Goal: Task Accomplishment & Management: Complete application form

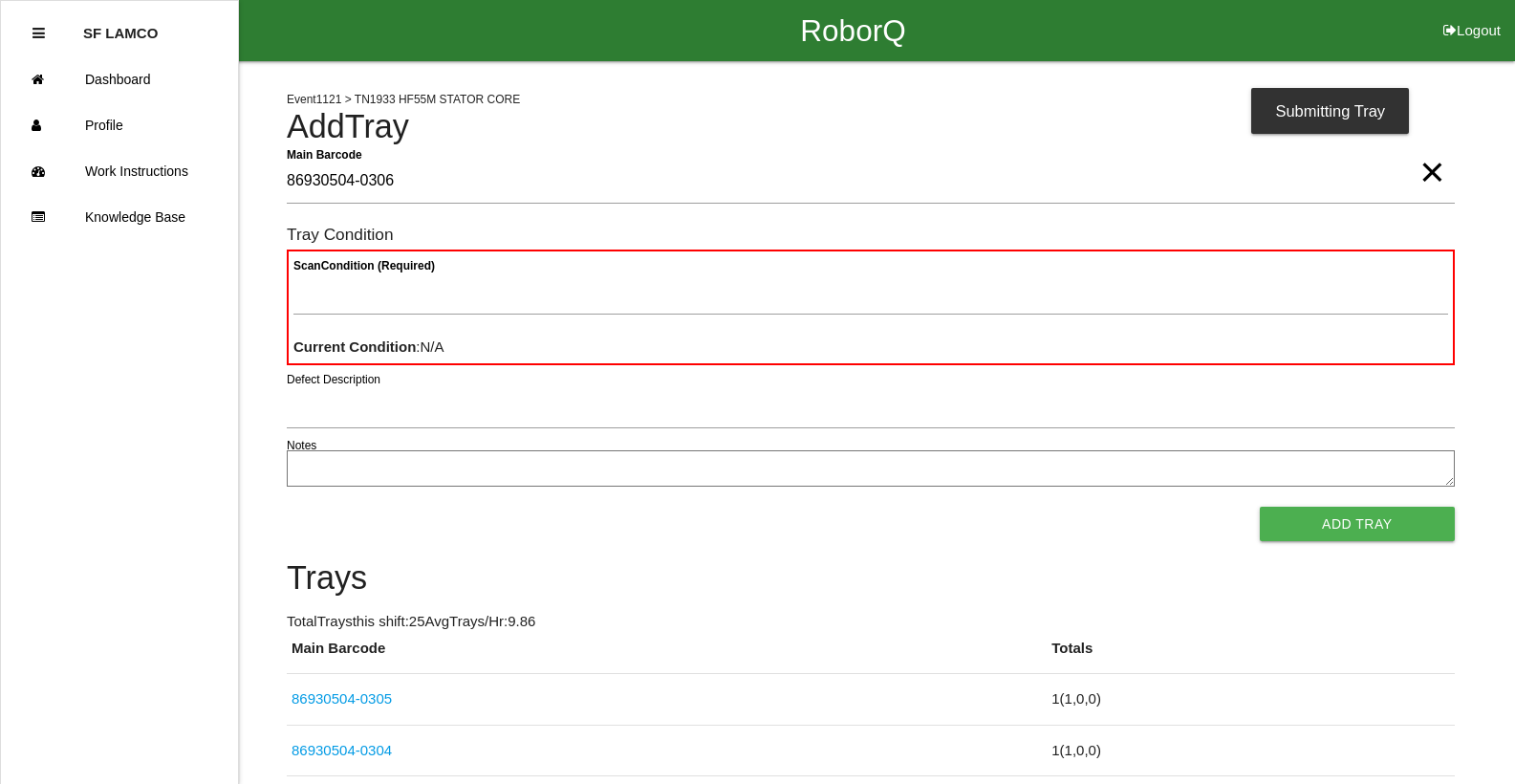
type Barcode "86930504-0306"
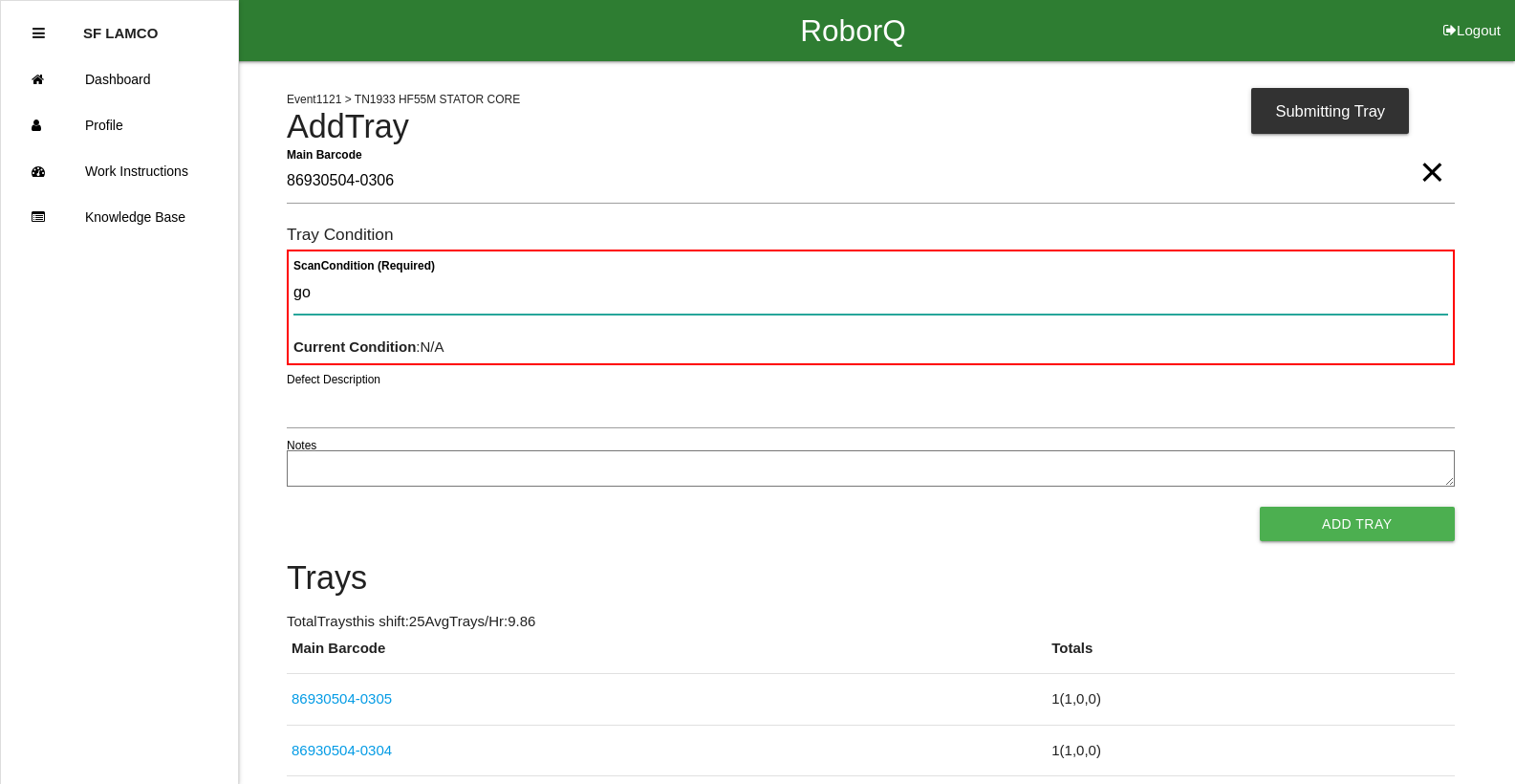
type Condition "goo"
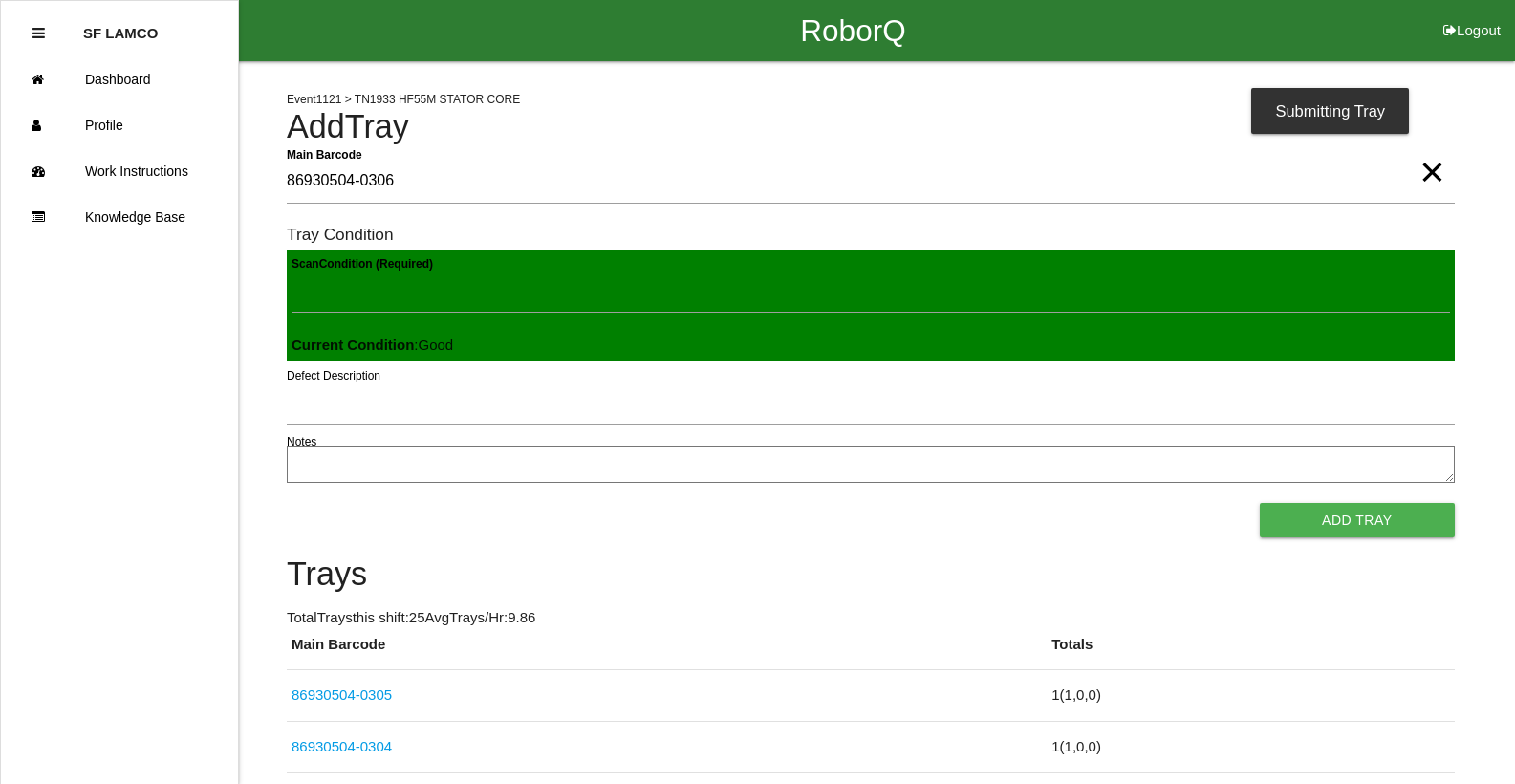
click at [1260, 503] on button "Add Tray" at bounding box center [1357, 520] width 195 height 34
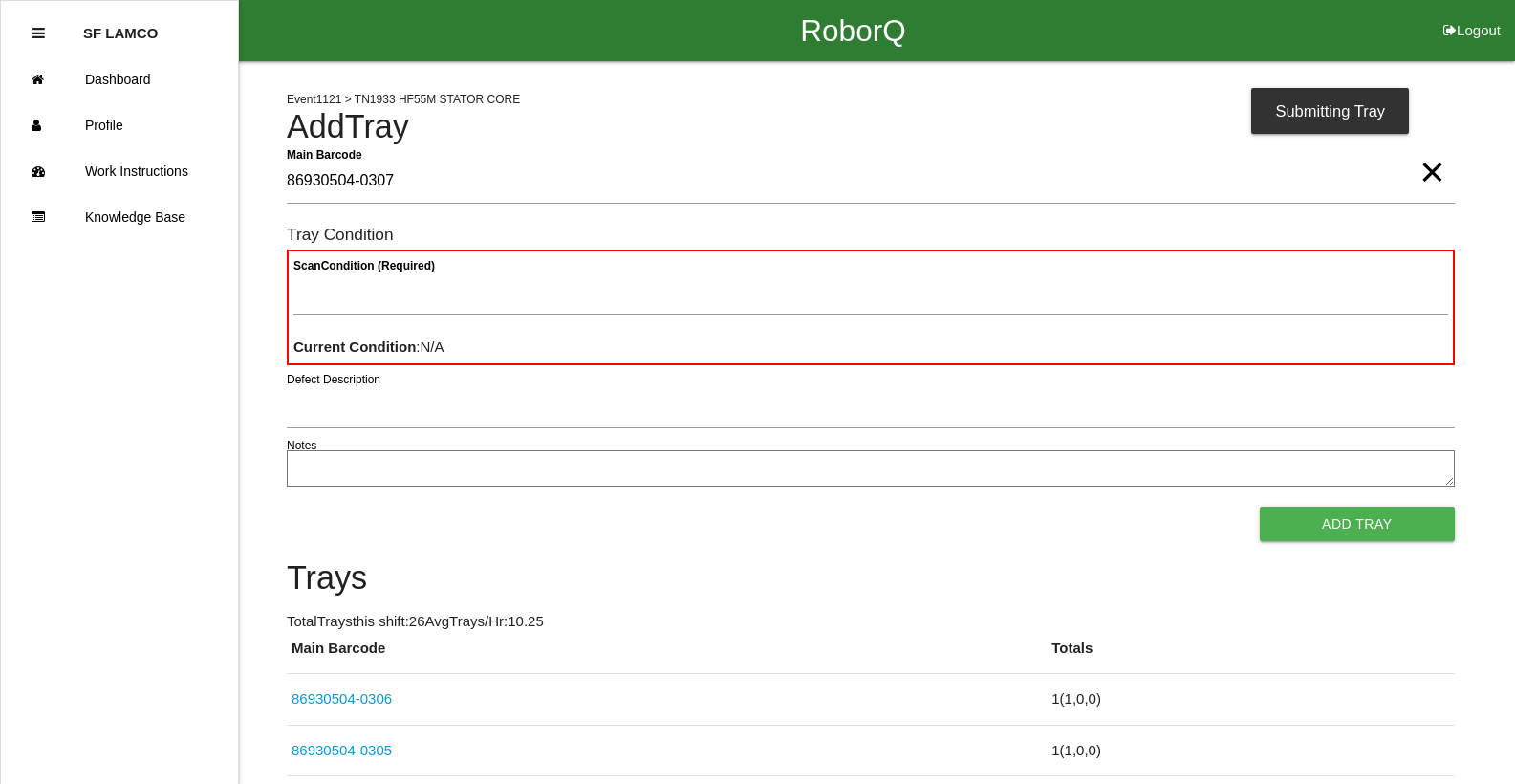
type Barcode "86930504-0307"
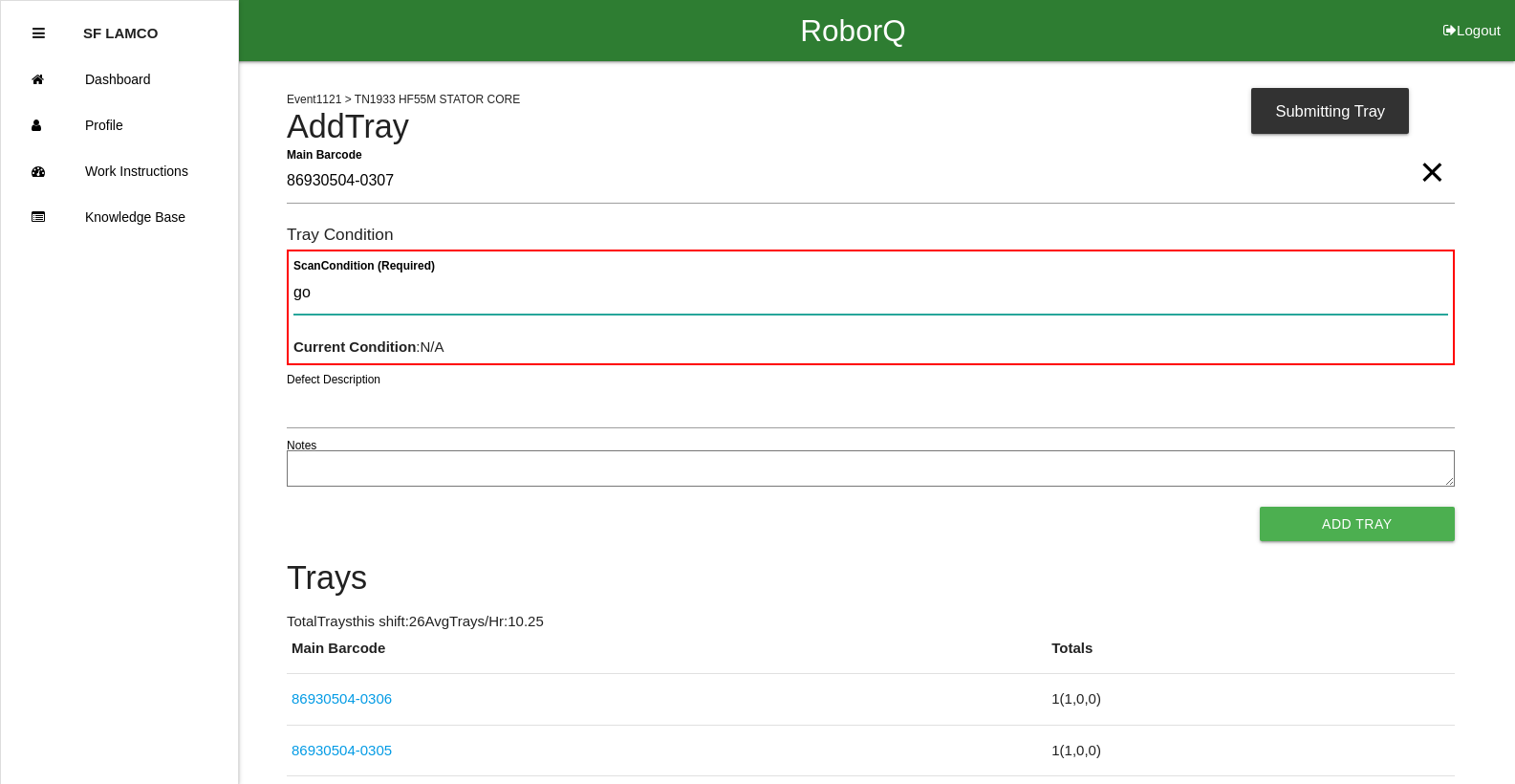
type Condition "goo"
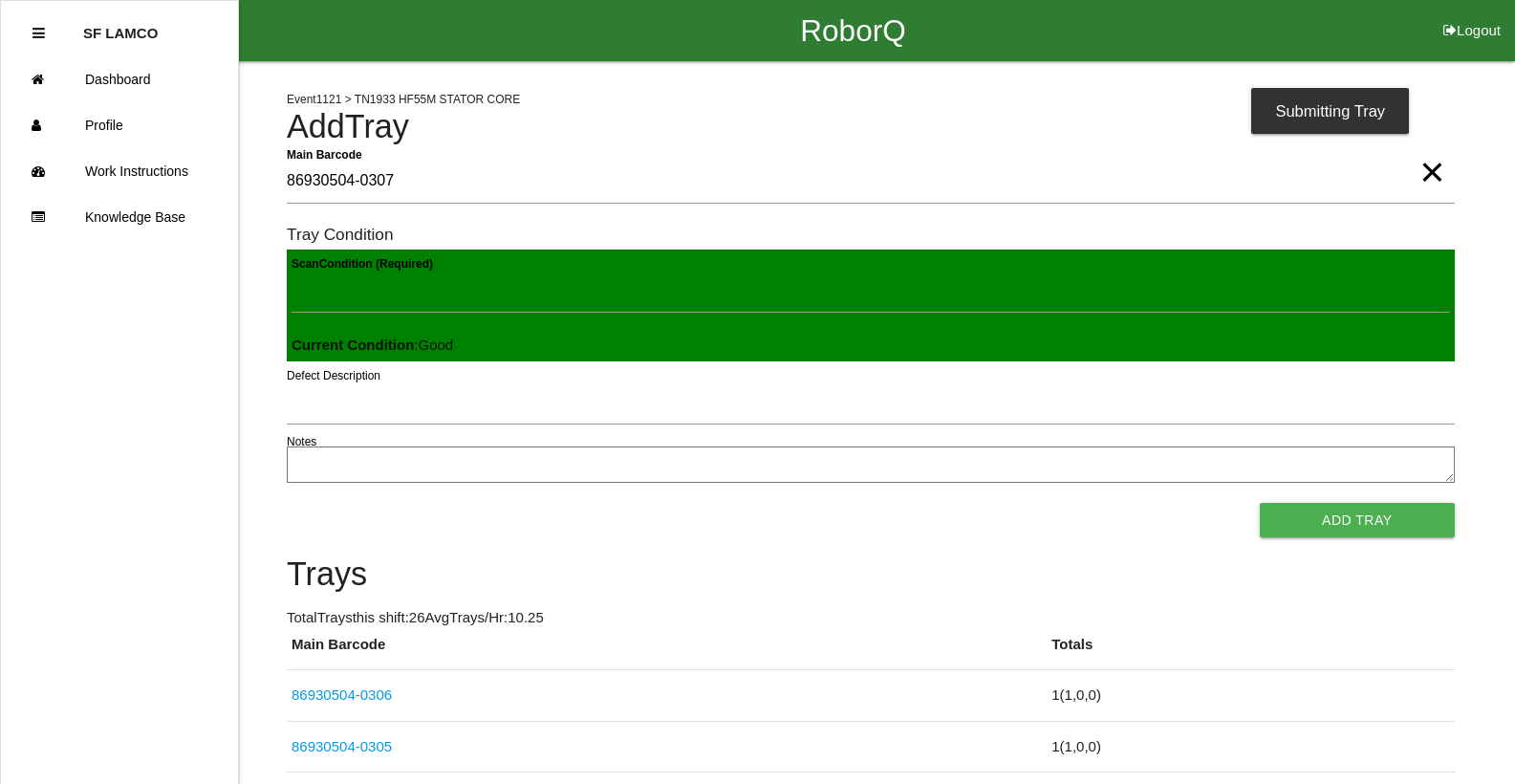
click at [1260, 503] on button "Add Tray" at bounding box center [1357, 520] width 195 height 34
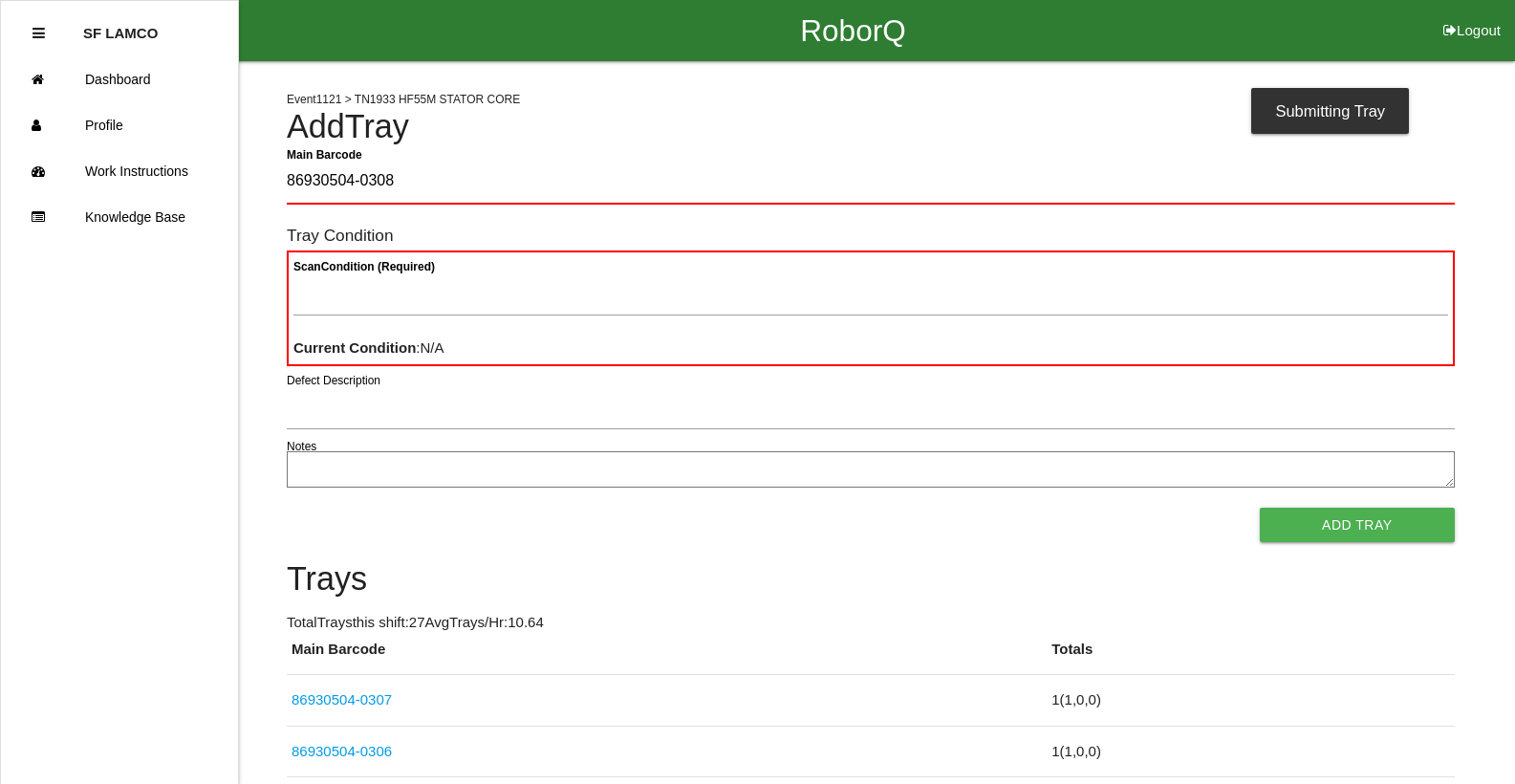
type Barcode "86930504-0308"
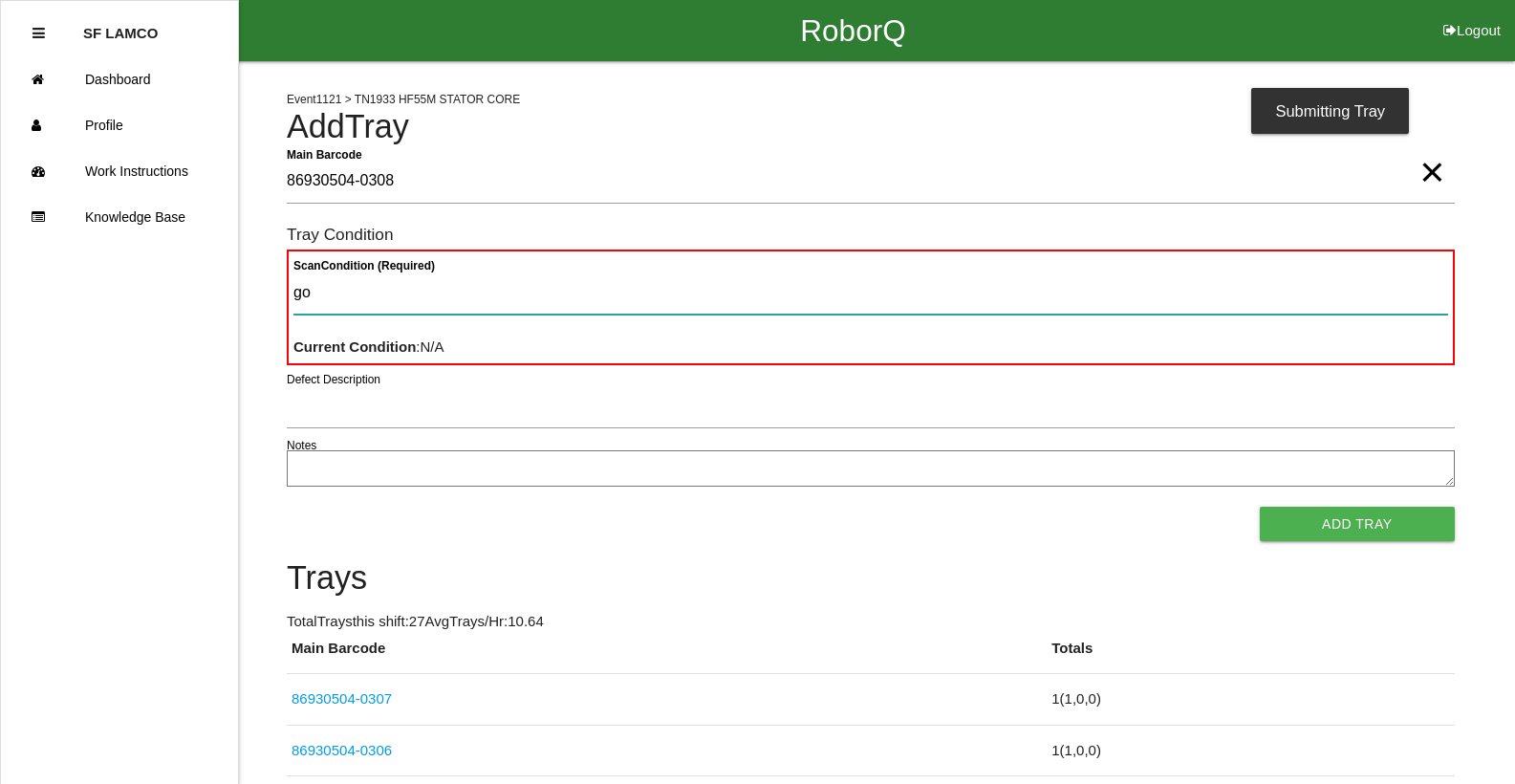
type Condition "goo"
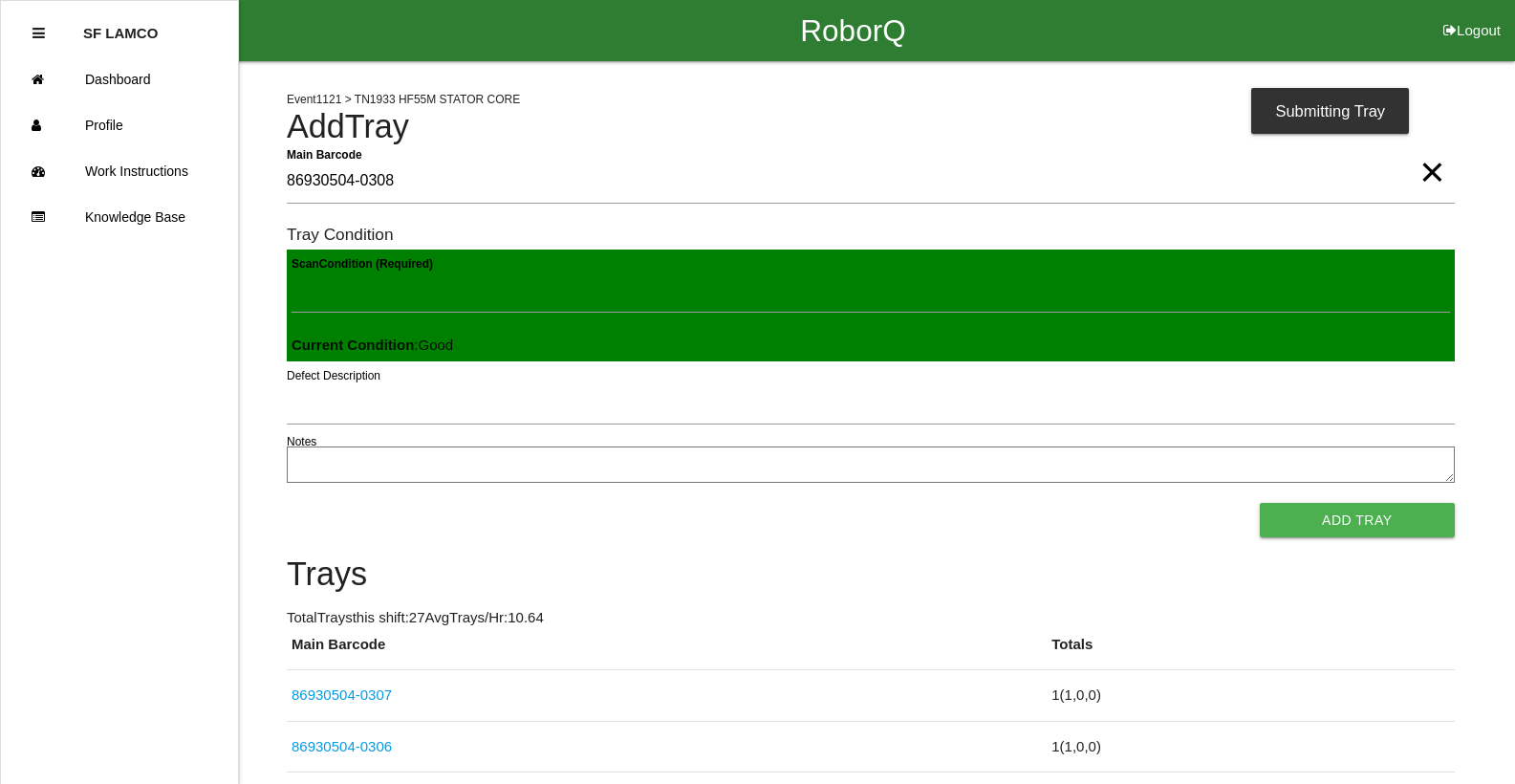
click button "Add Tray" at bounding box center [1357, 520] width 195 height 34
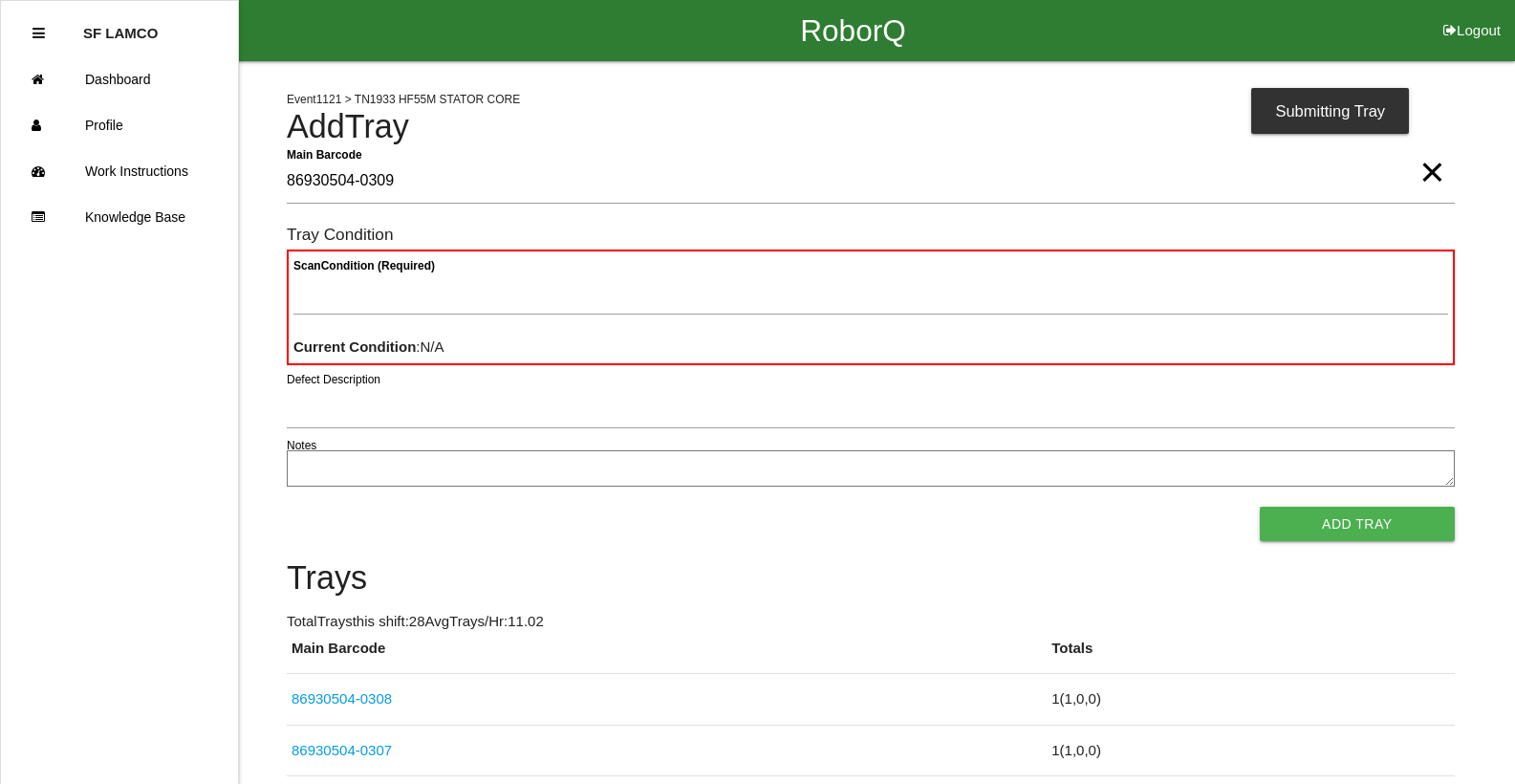
type Barcode "86930504-0309"
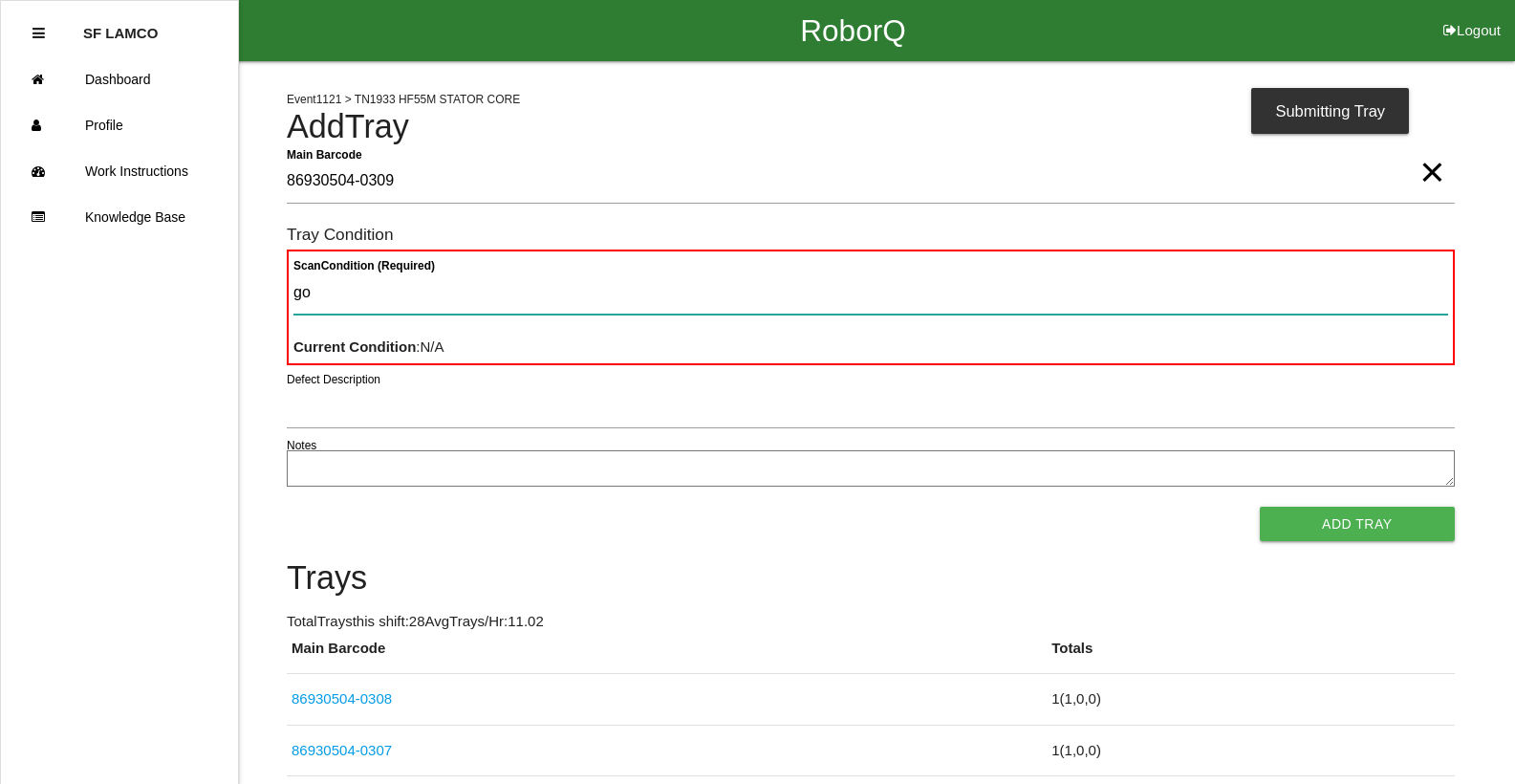
type Condition "goo"
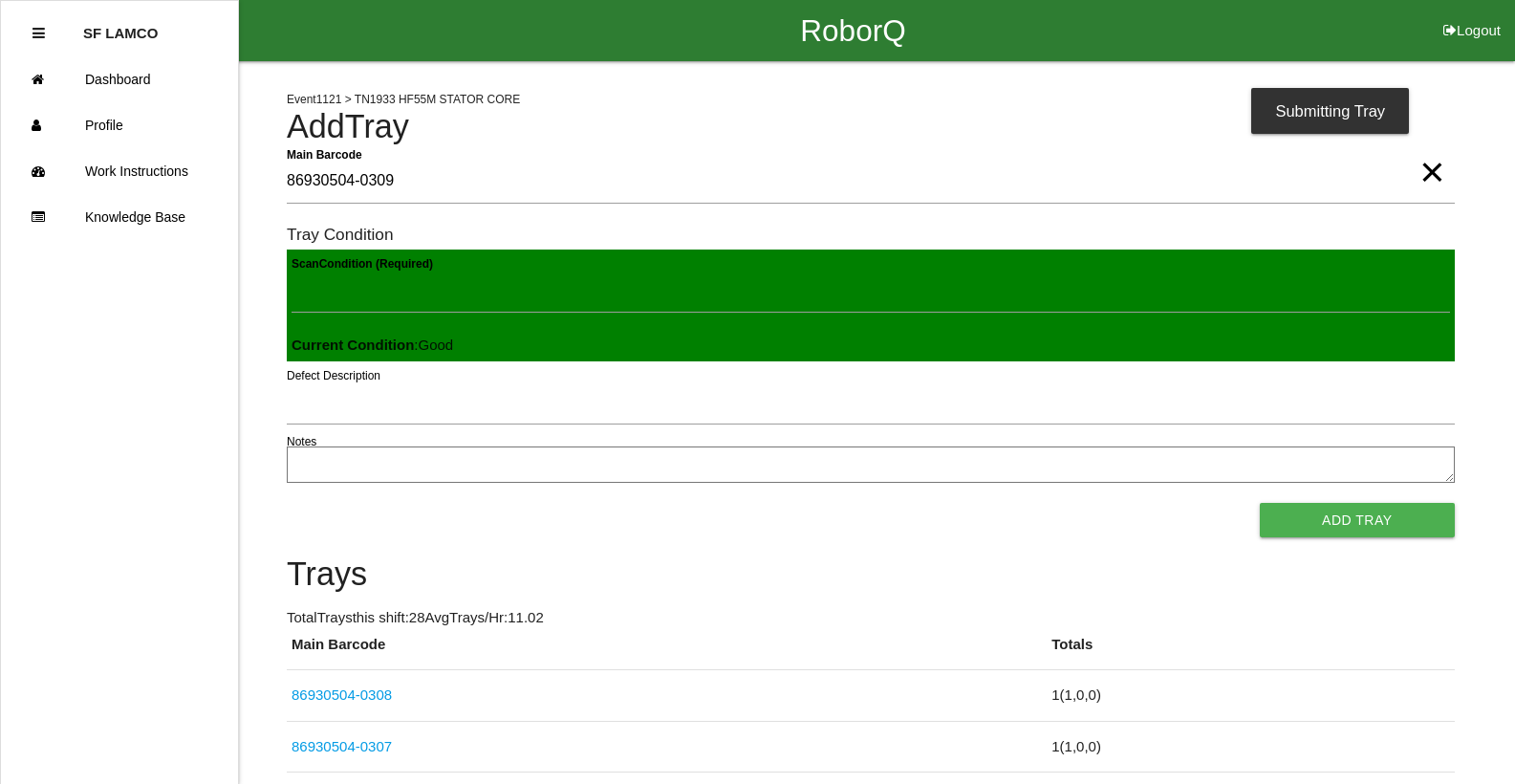
click at [1260, 503] on button "Add Tray" at bounding box center [1357, 520] width 195 height 34
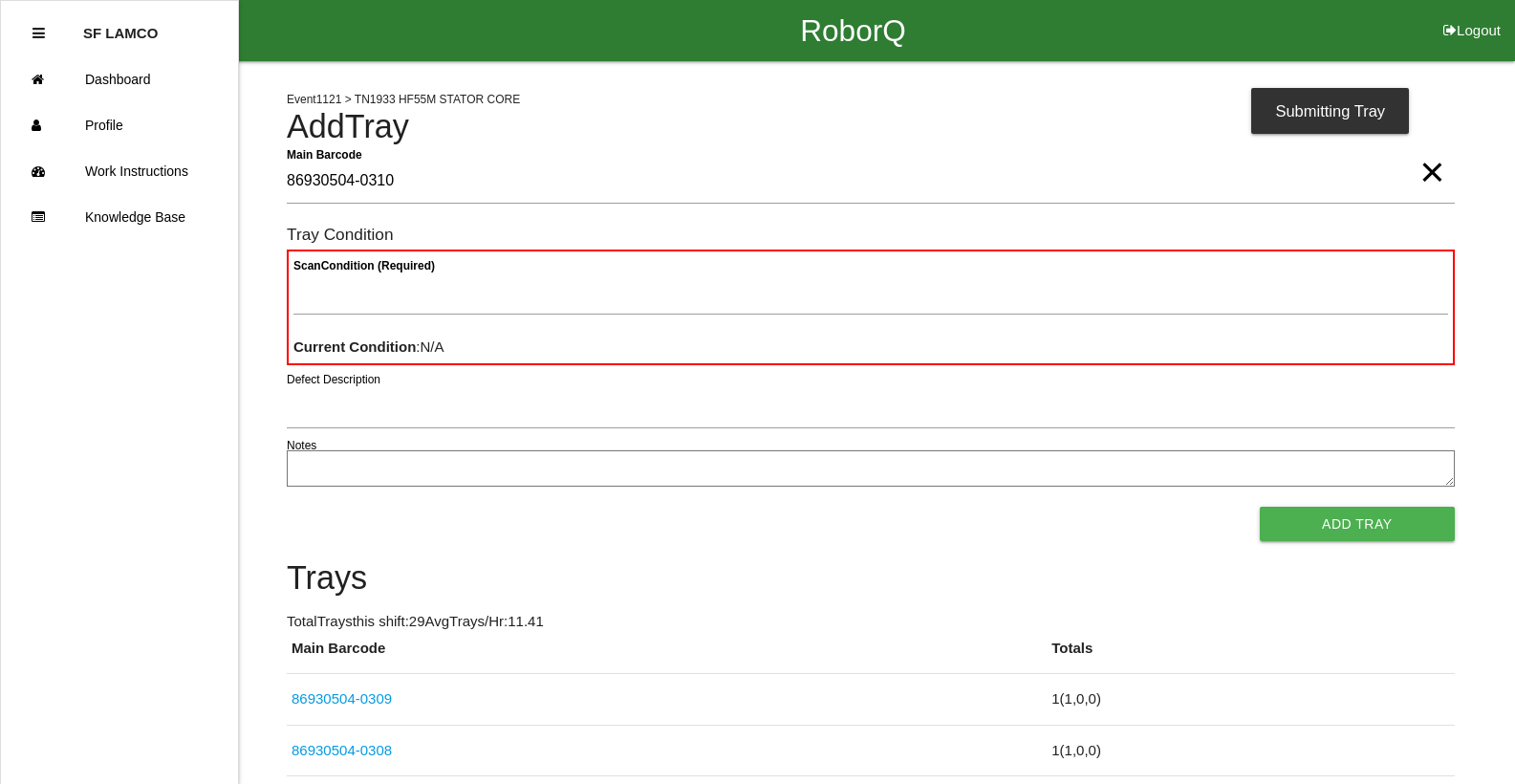
type Barcode "86930504-0310"
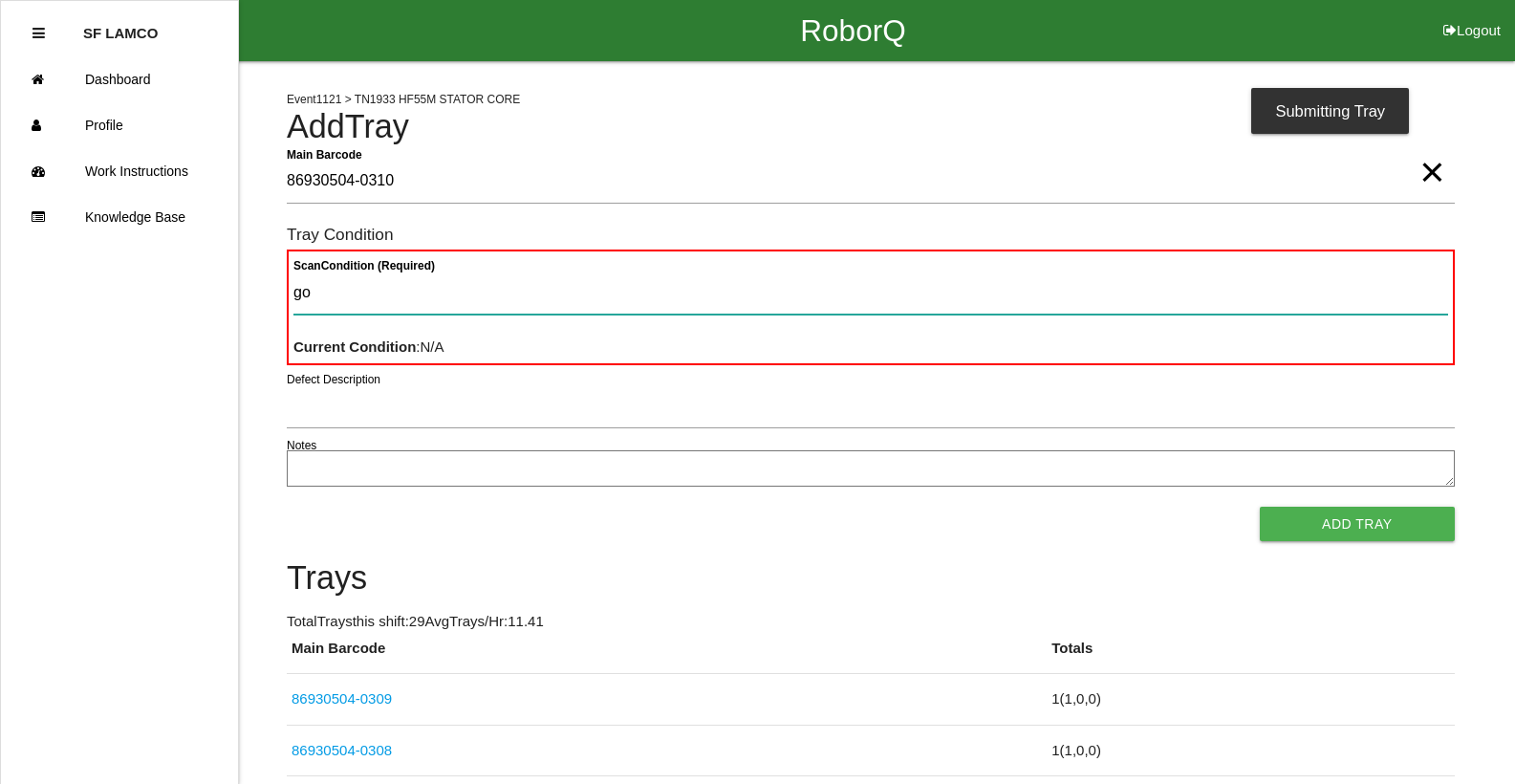
type Condition "goo"
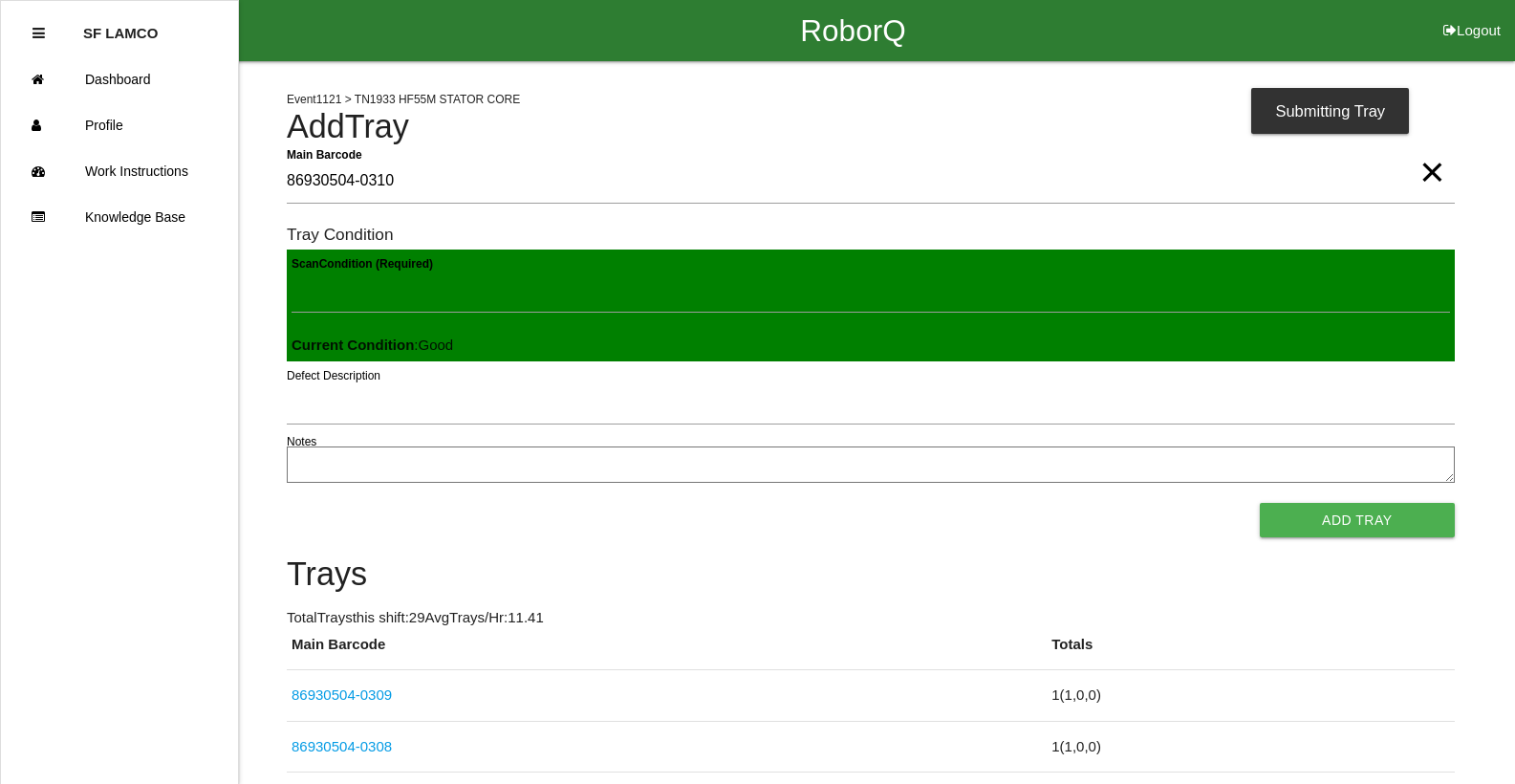
click at [1260, 503] on button "Add Tray" at bounding box center [1357, 520] width 195 height 34
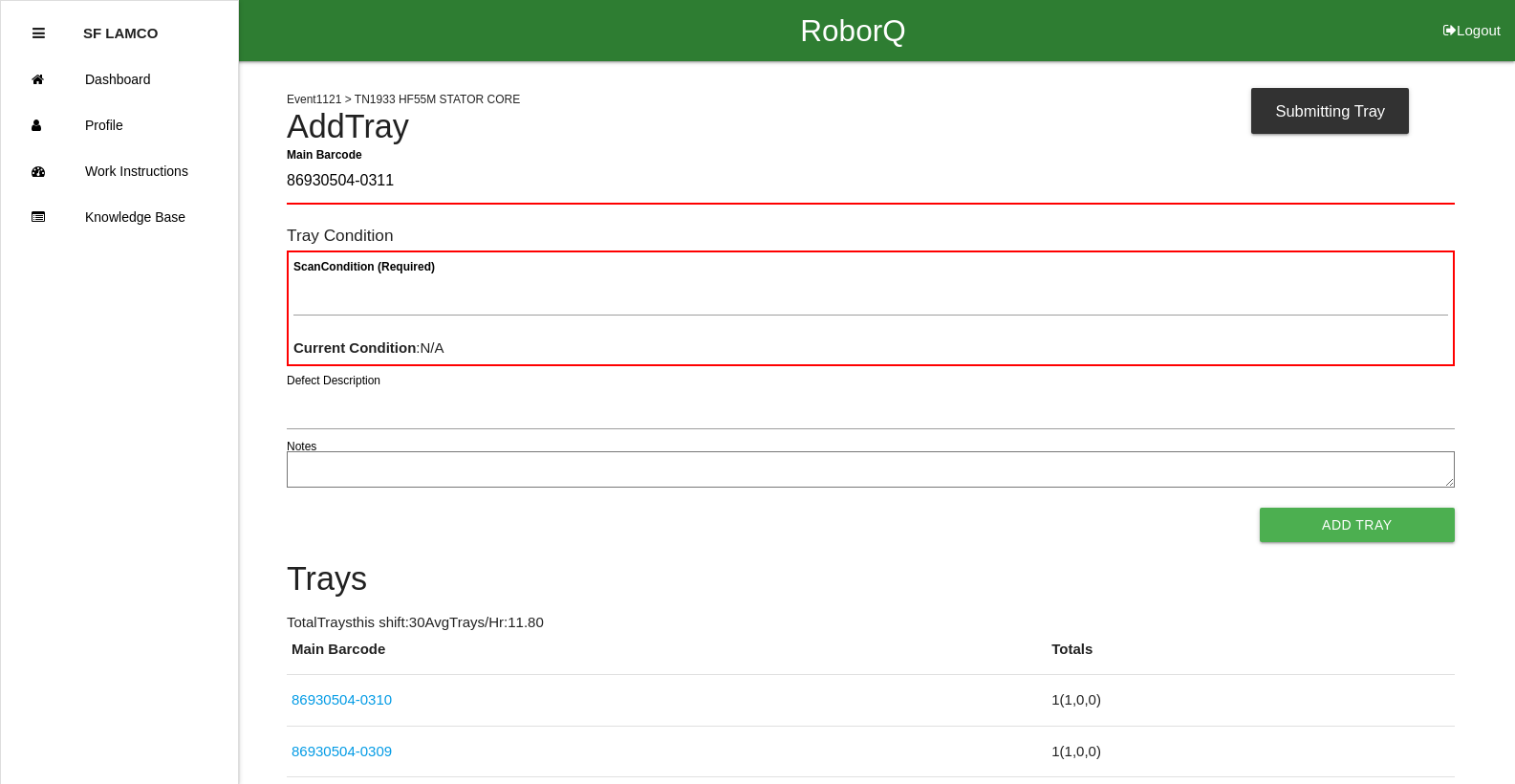
type Barcode "86930504-0311"
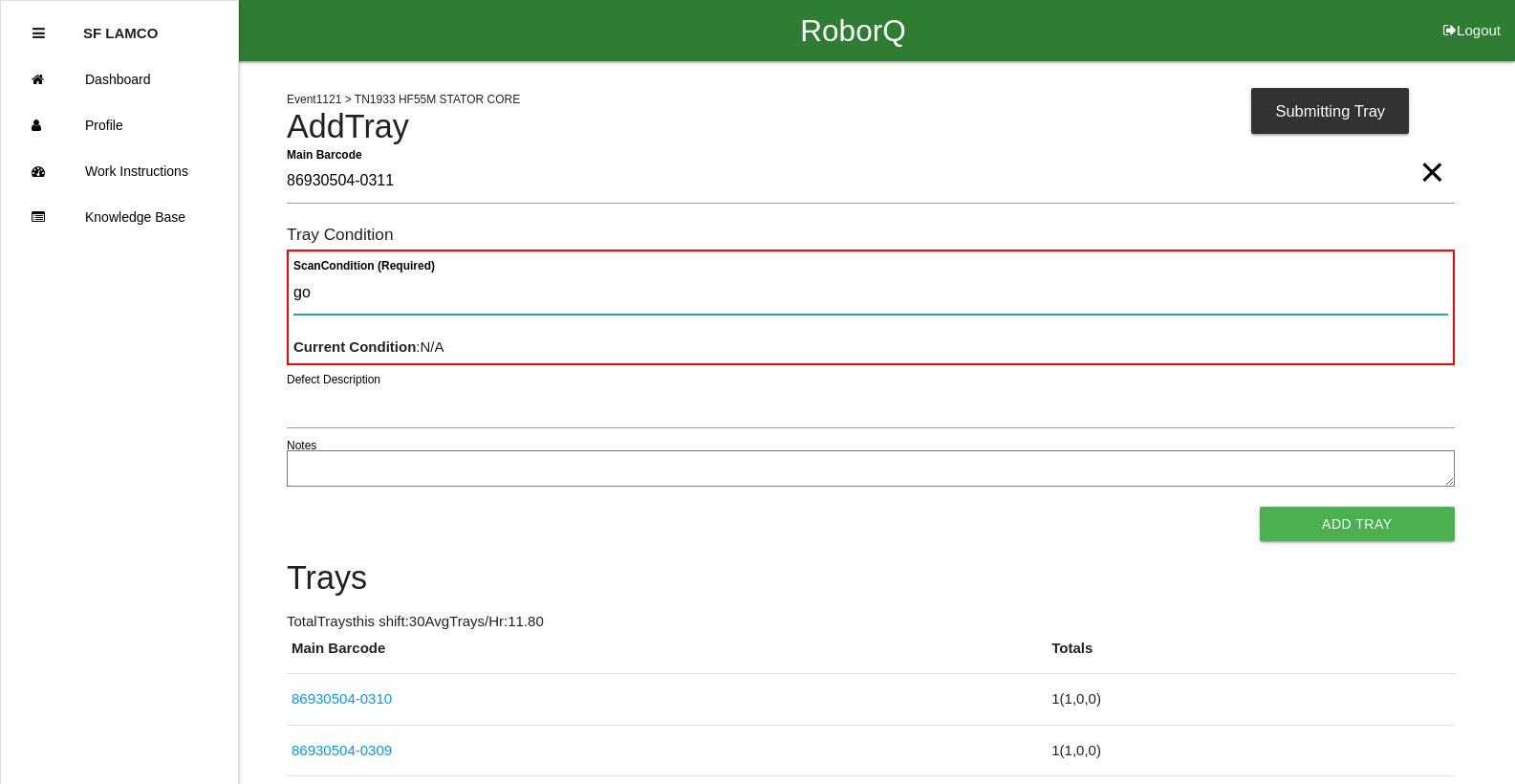
type Condition "goo"
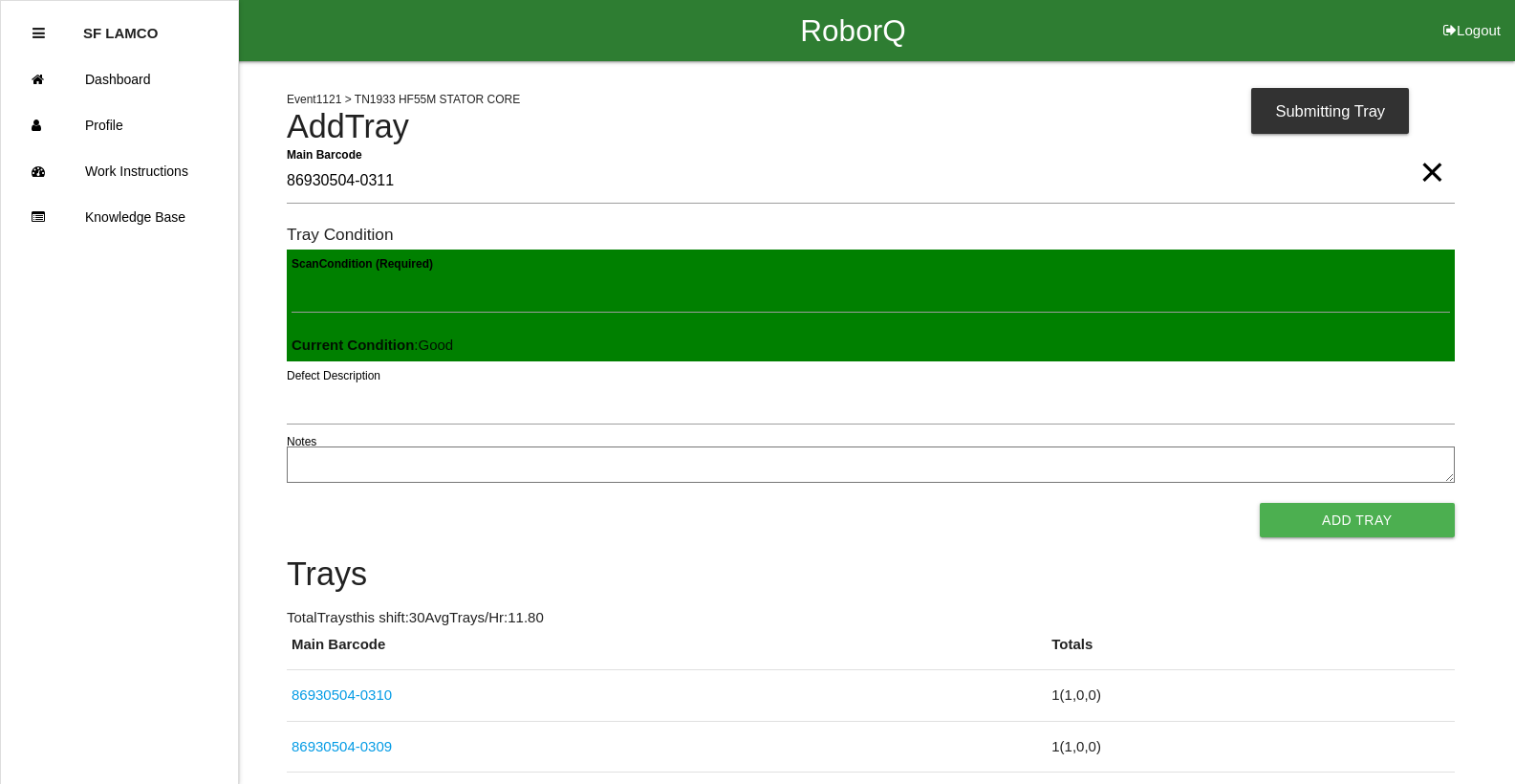
click at [1260, 503] on button "Add Tray" at bounding box center [1357, 520] width 195 height 34
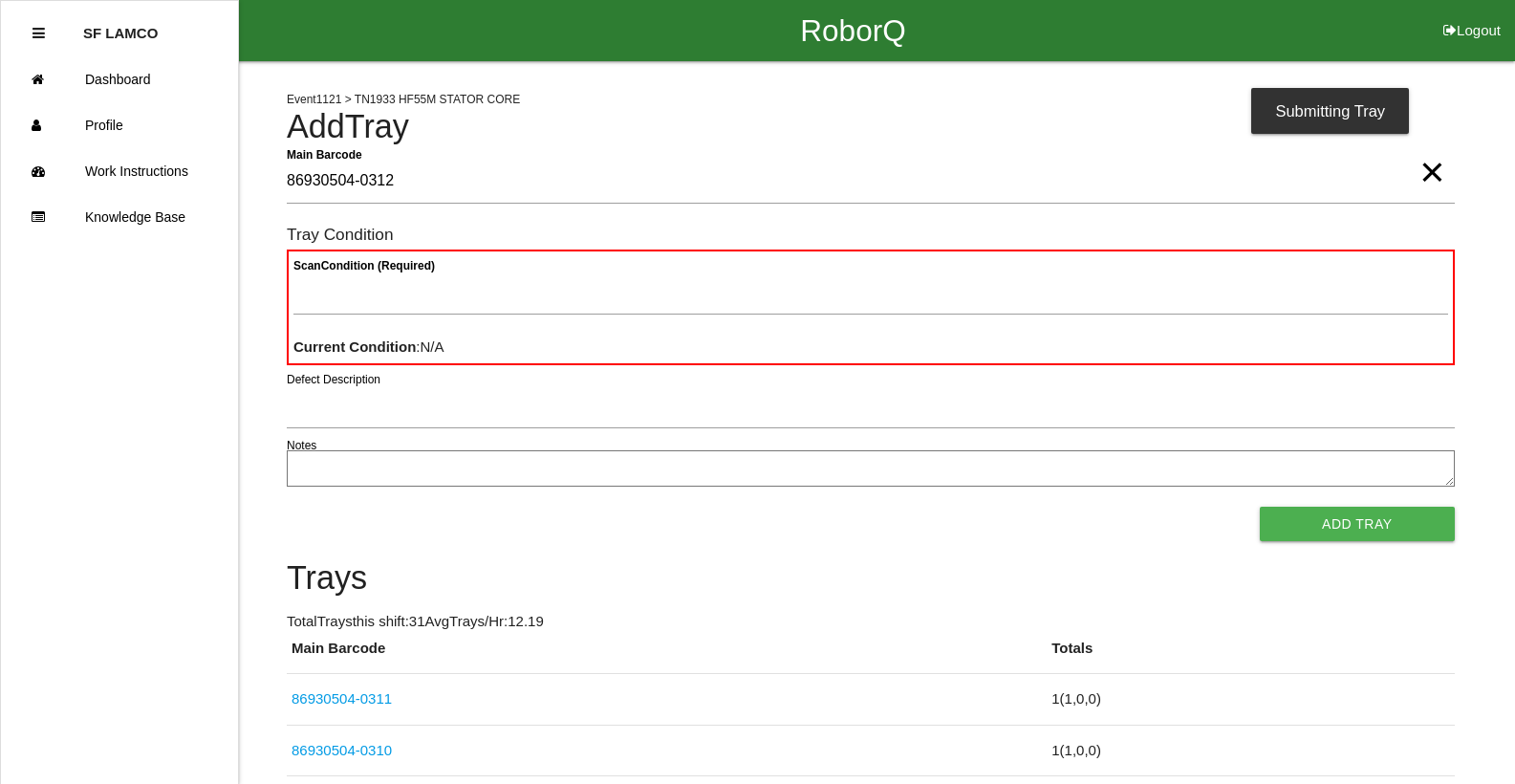
type Barcode "86930504-0312"
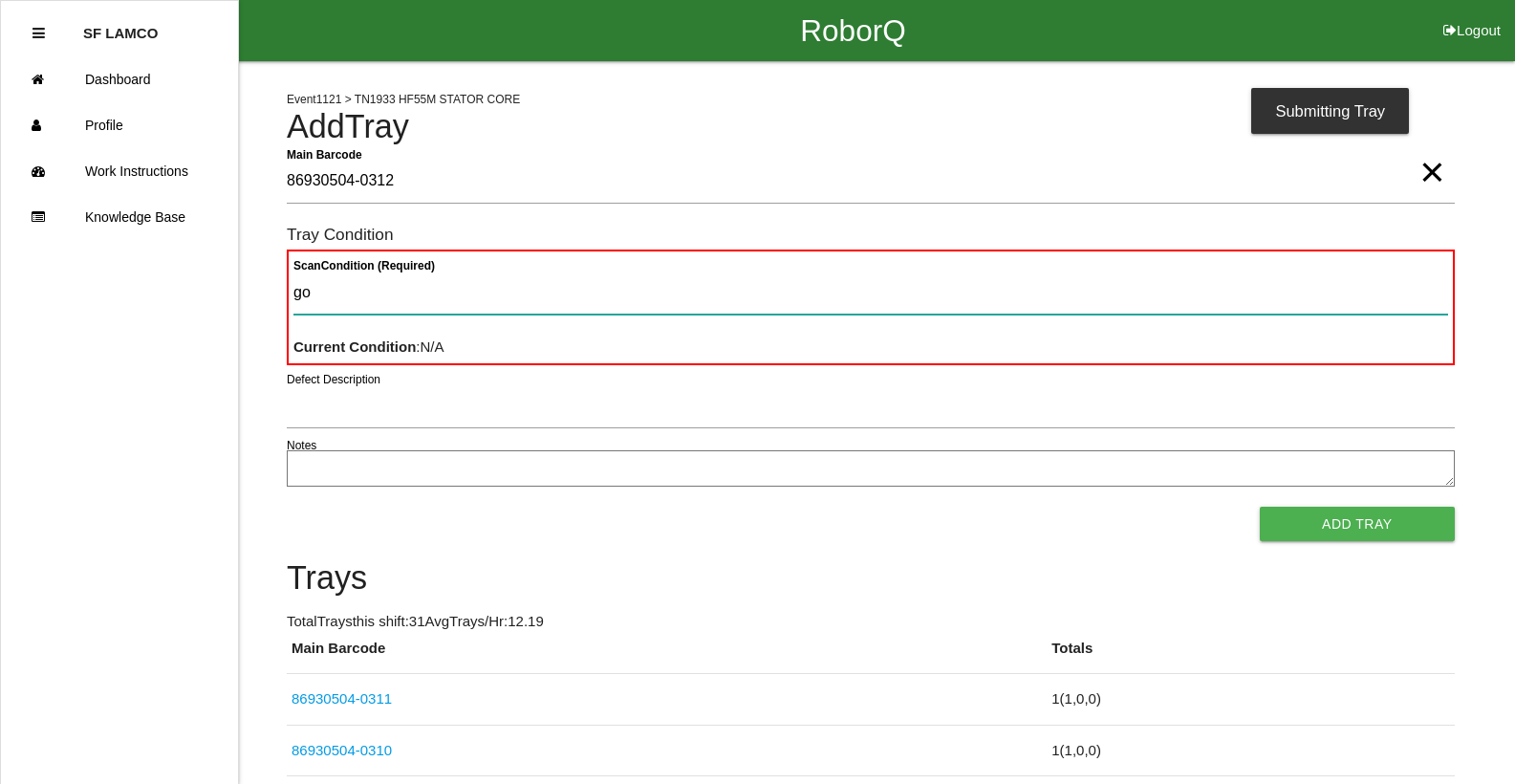
type Condition "goo"
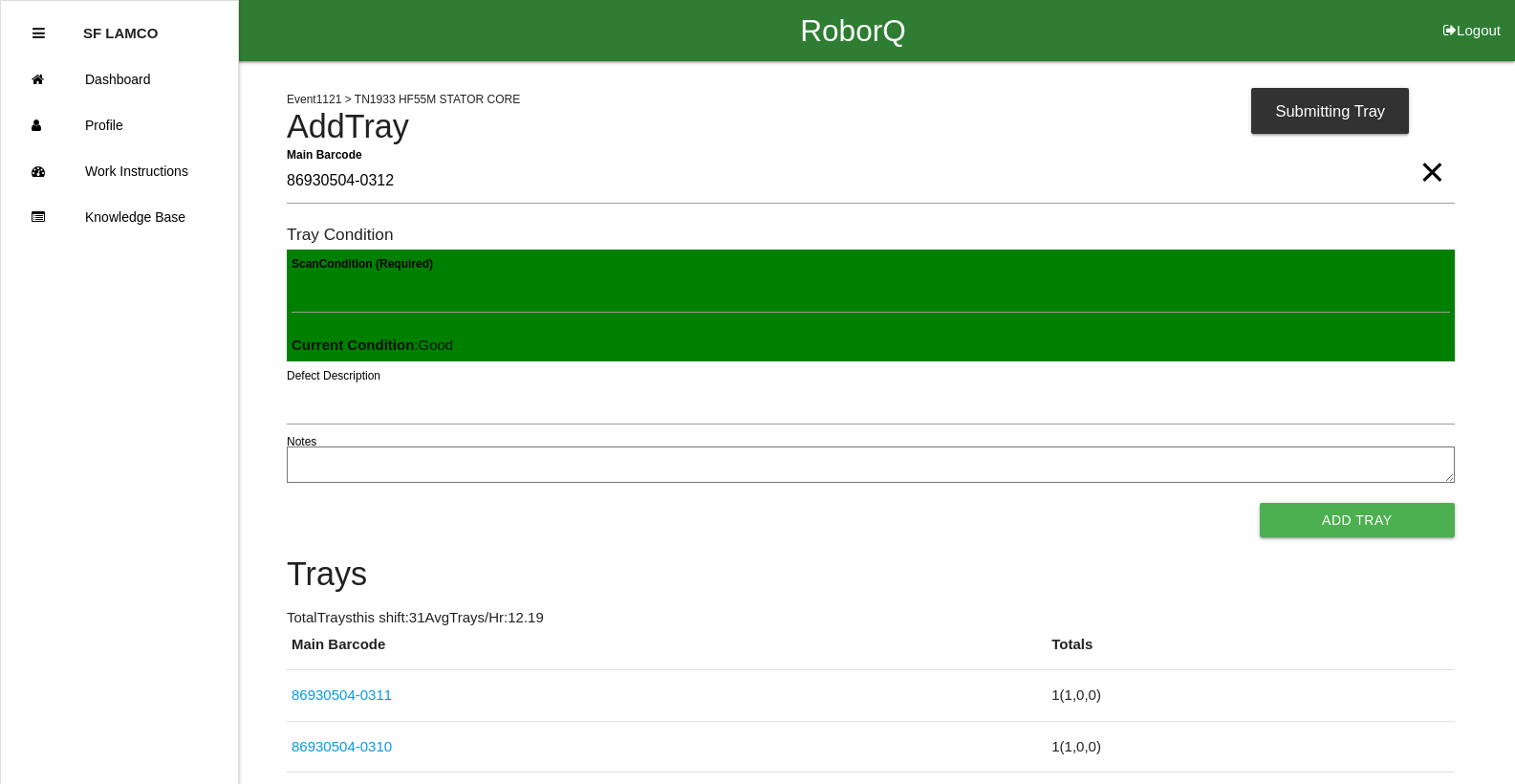
click at [1260, 503] on button "Add Tray" at bounding box center [1357, 520] width 195 height 34
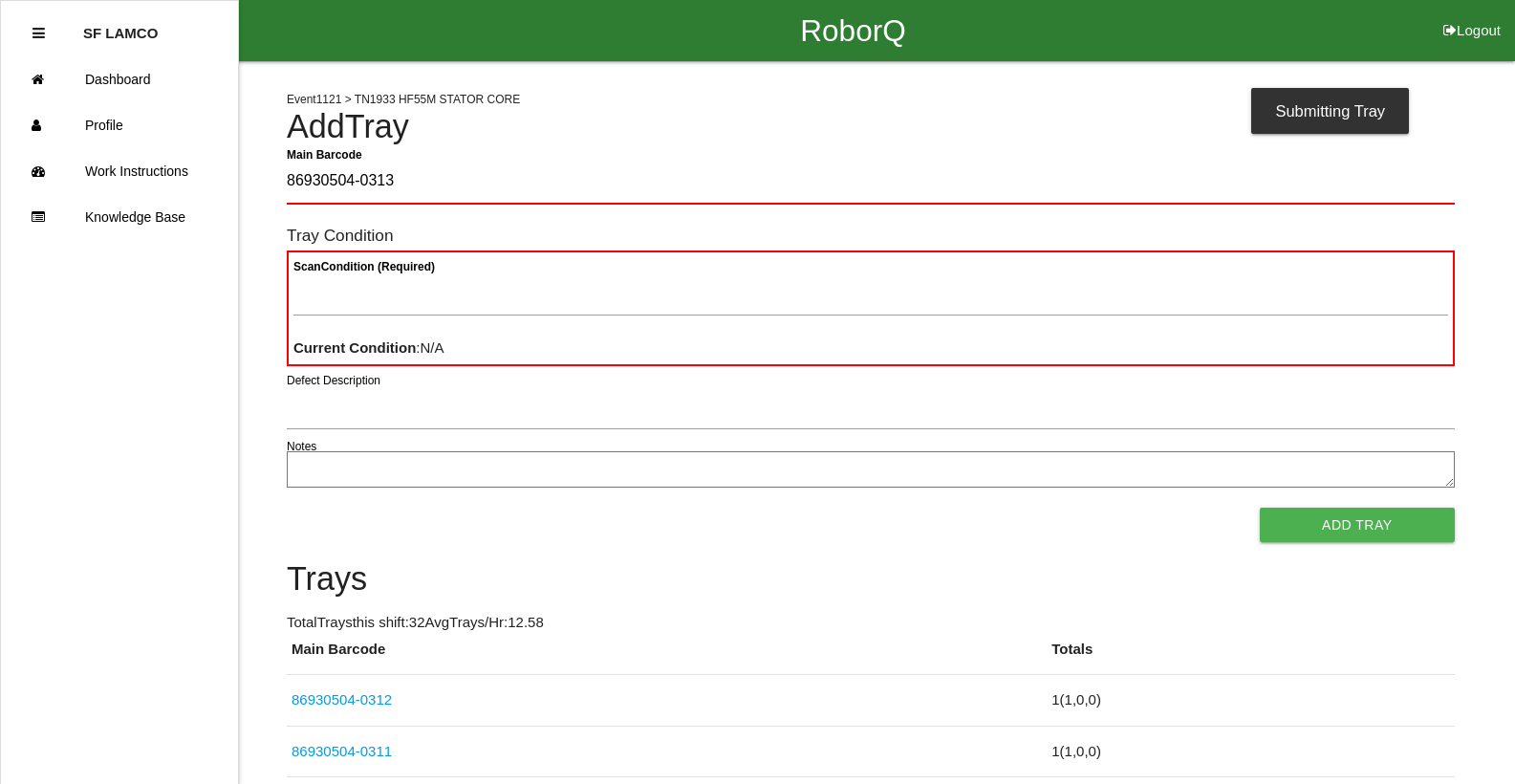
type Barcode "86930504-0313"
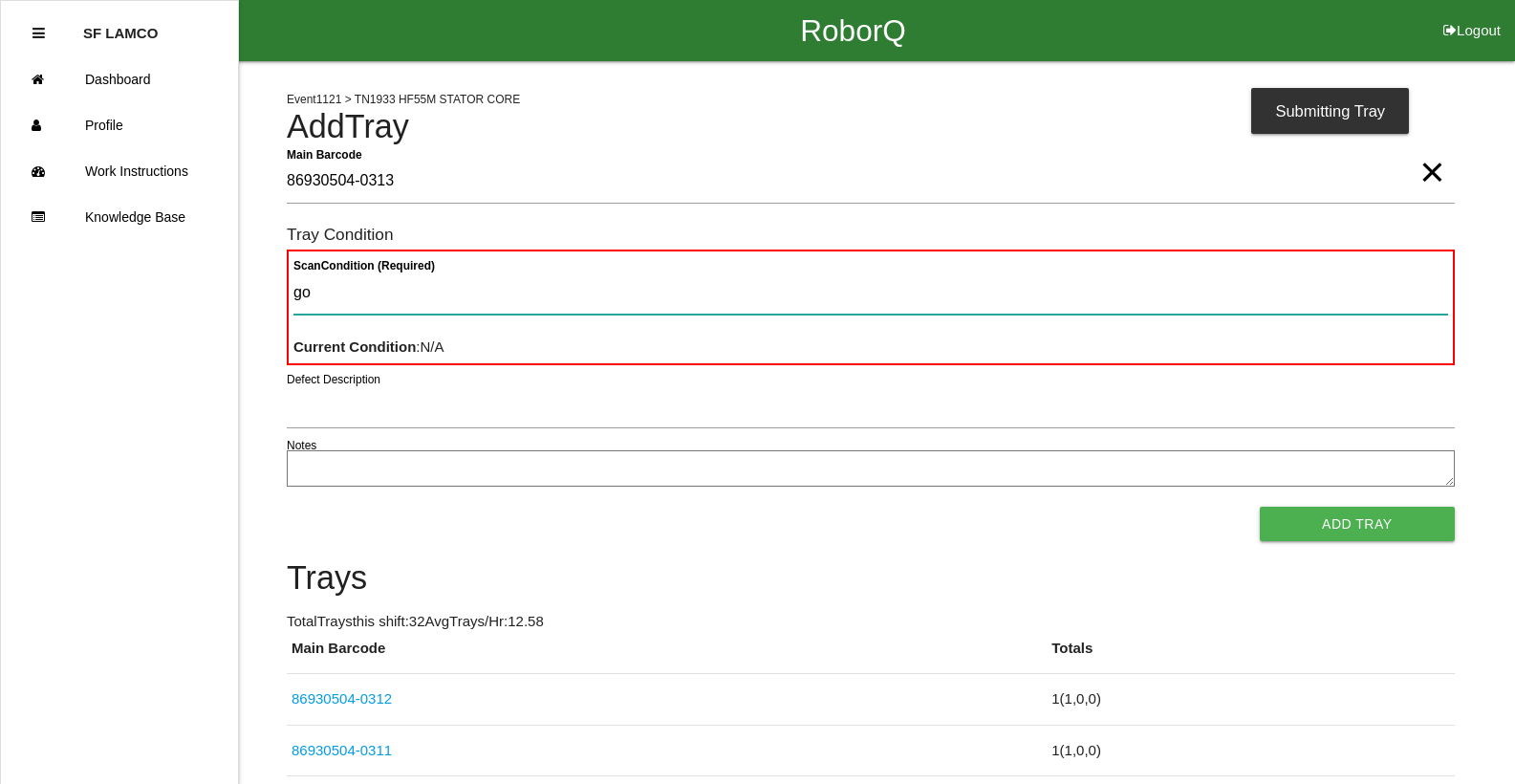
type Condition "goo"
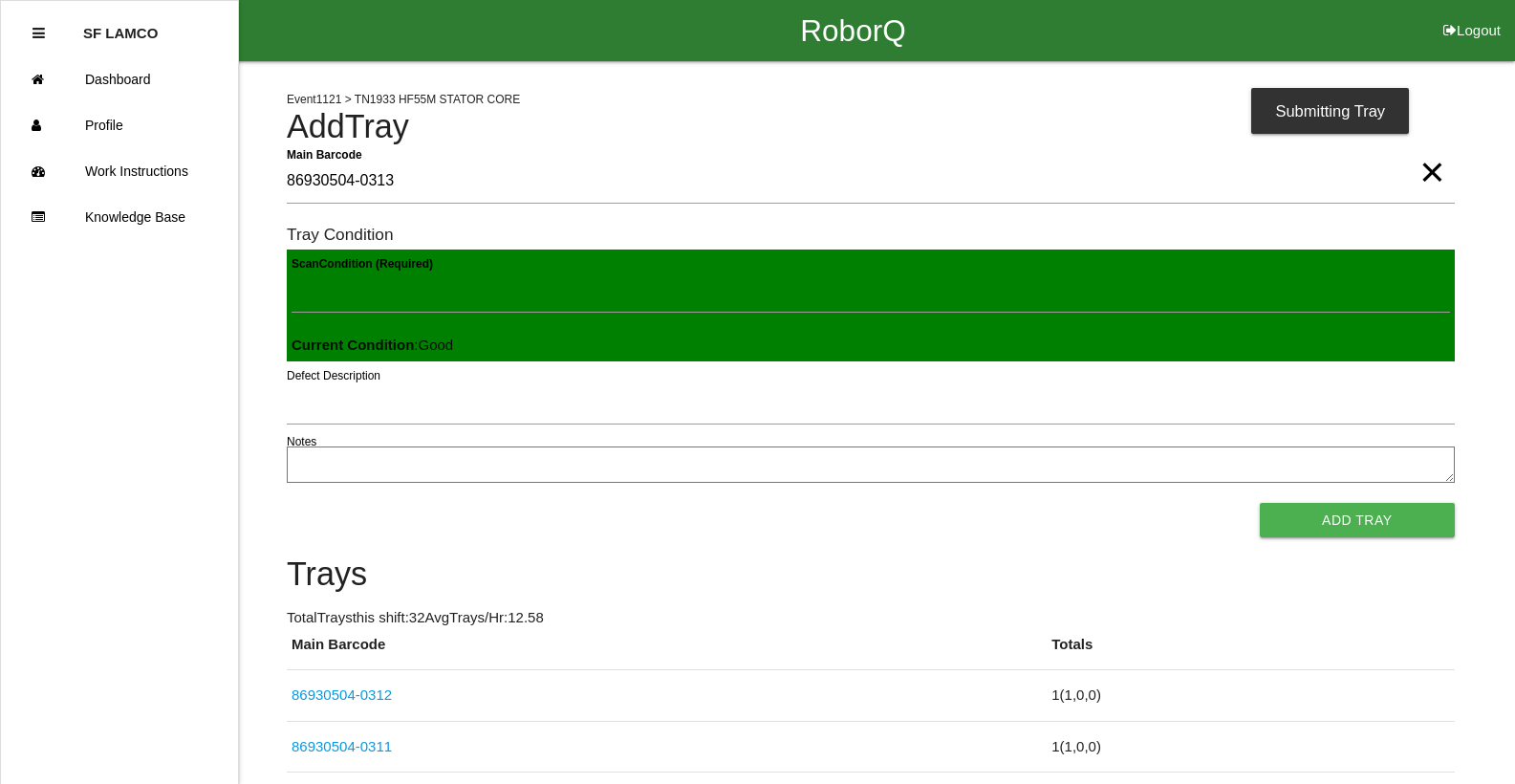
click at [1260, 503] on button "Add Tray" at bounding box center [1357, 520] width 195 height 34
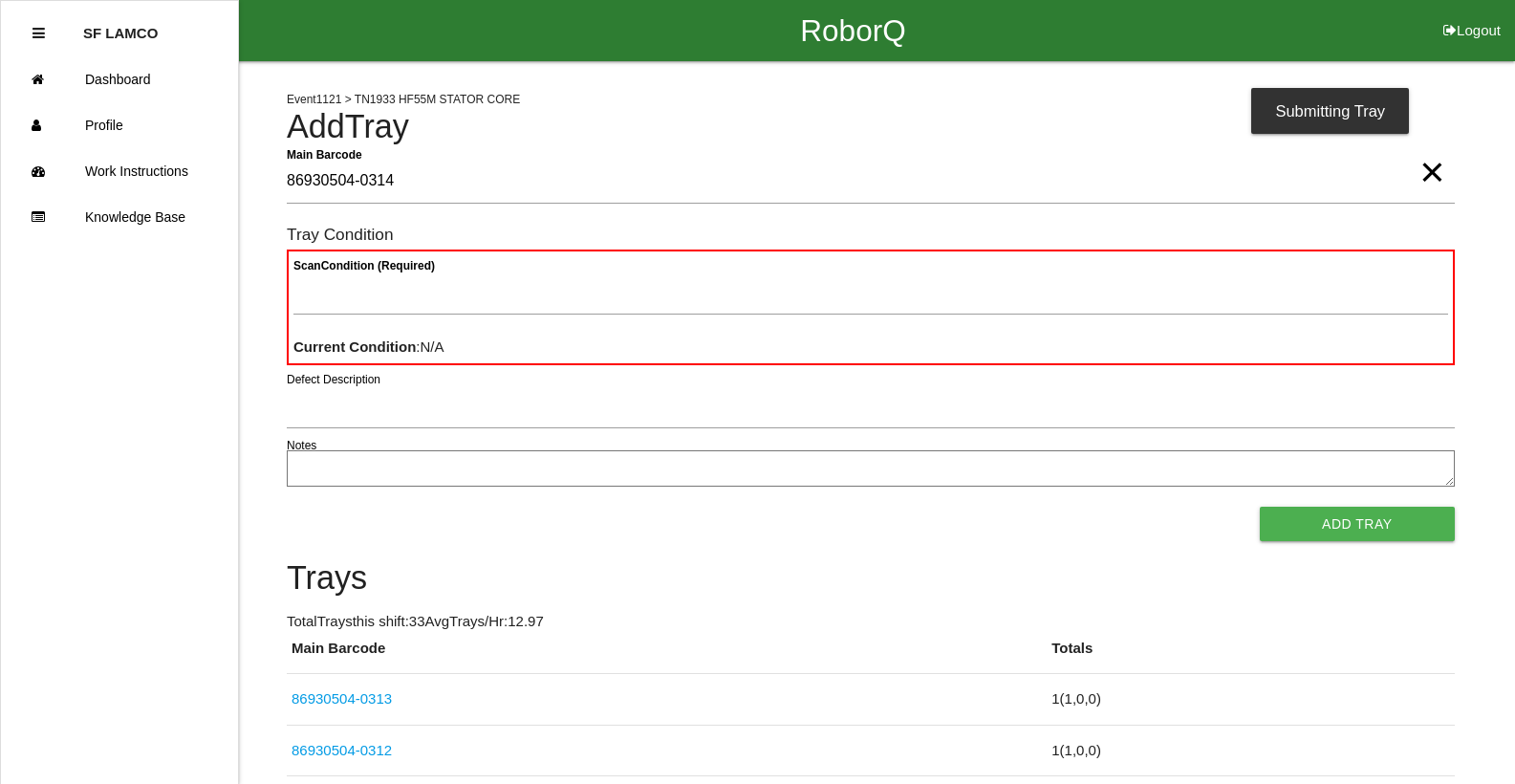
type Barcode "86930504-0314"
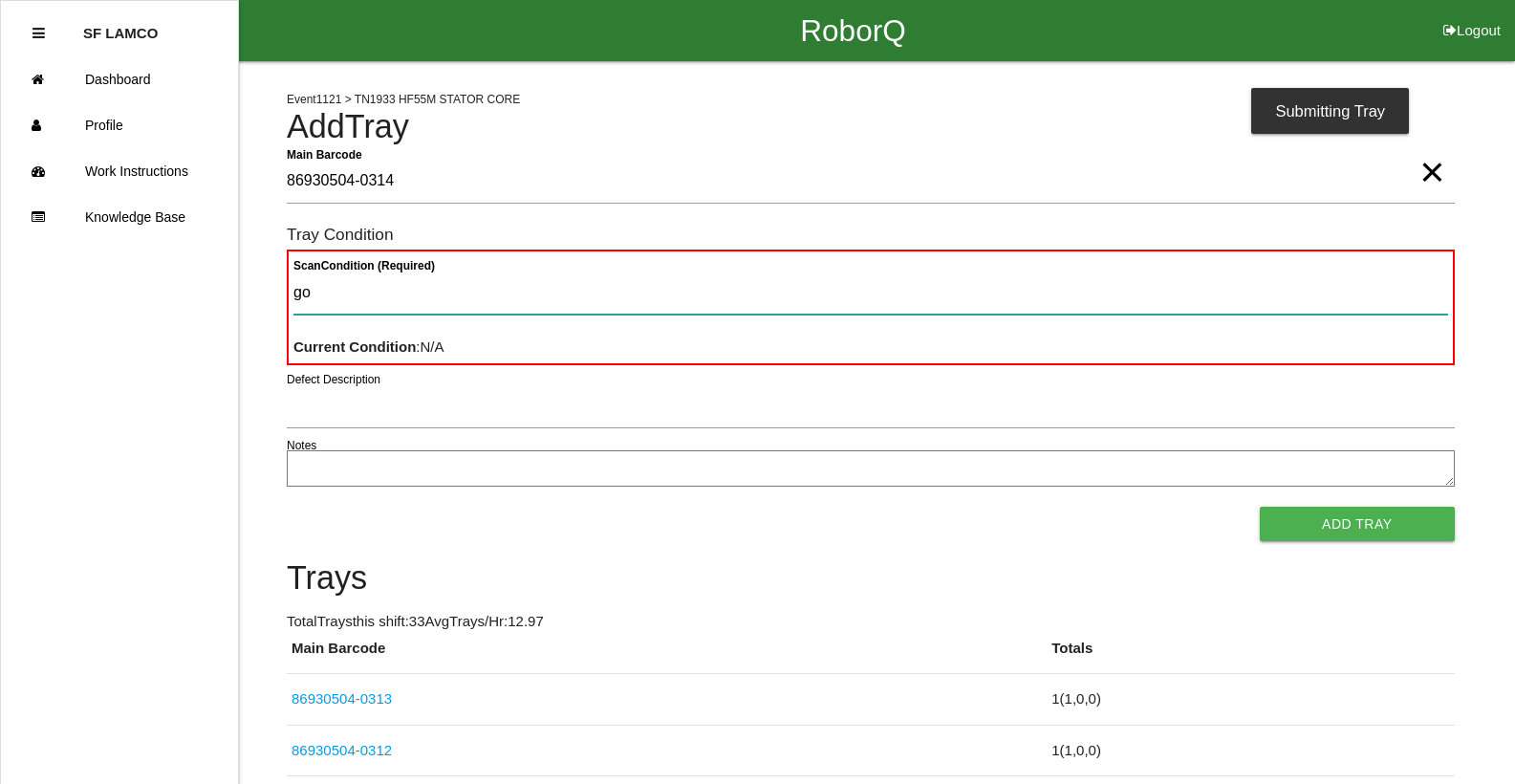
type Condition "goo"
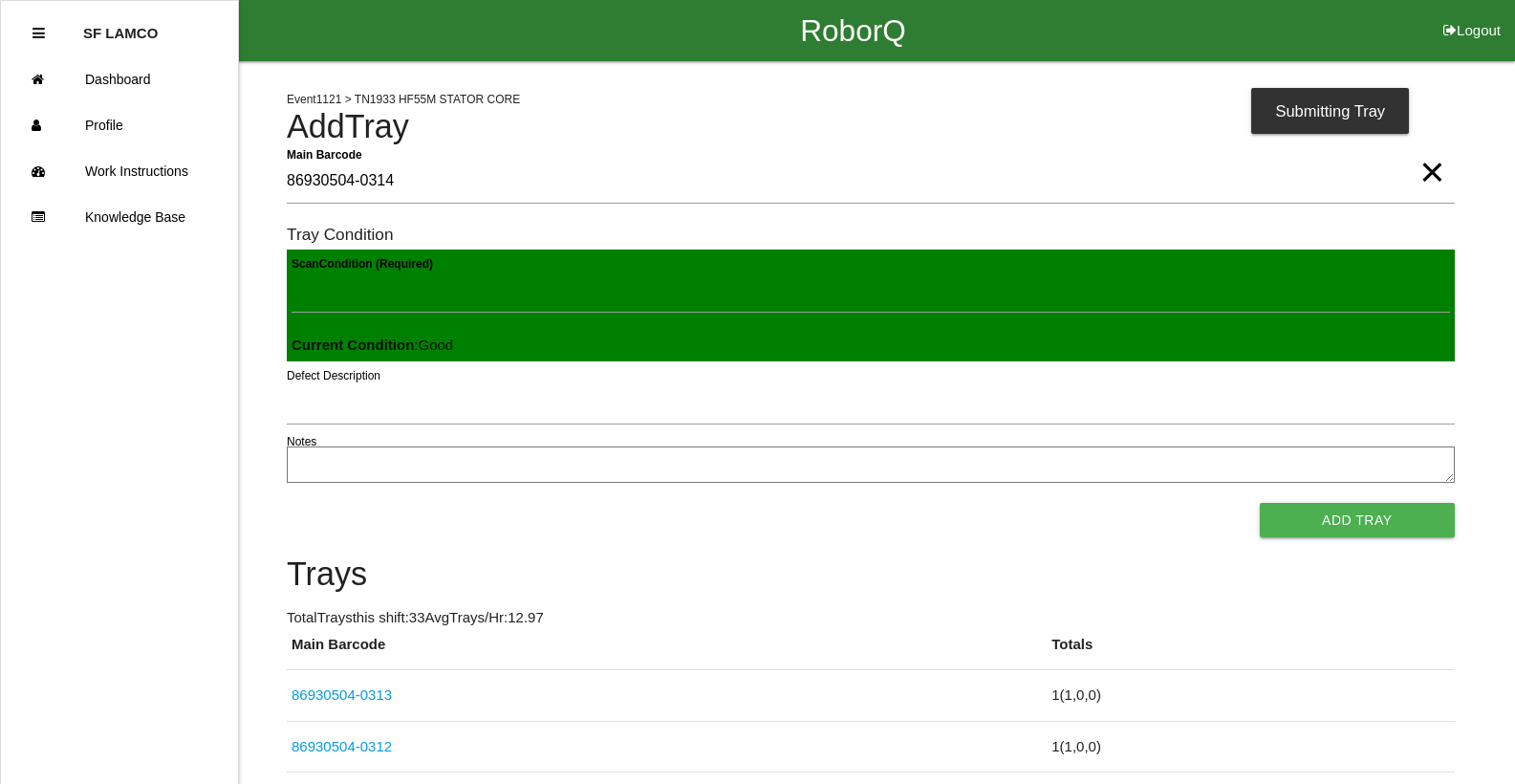
click at [1260, 503] on button "Add Tray" at bounding box center [1357, 520] width 195 height 34
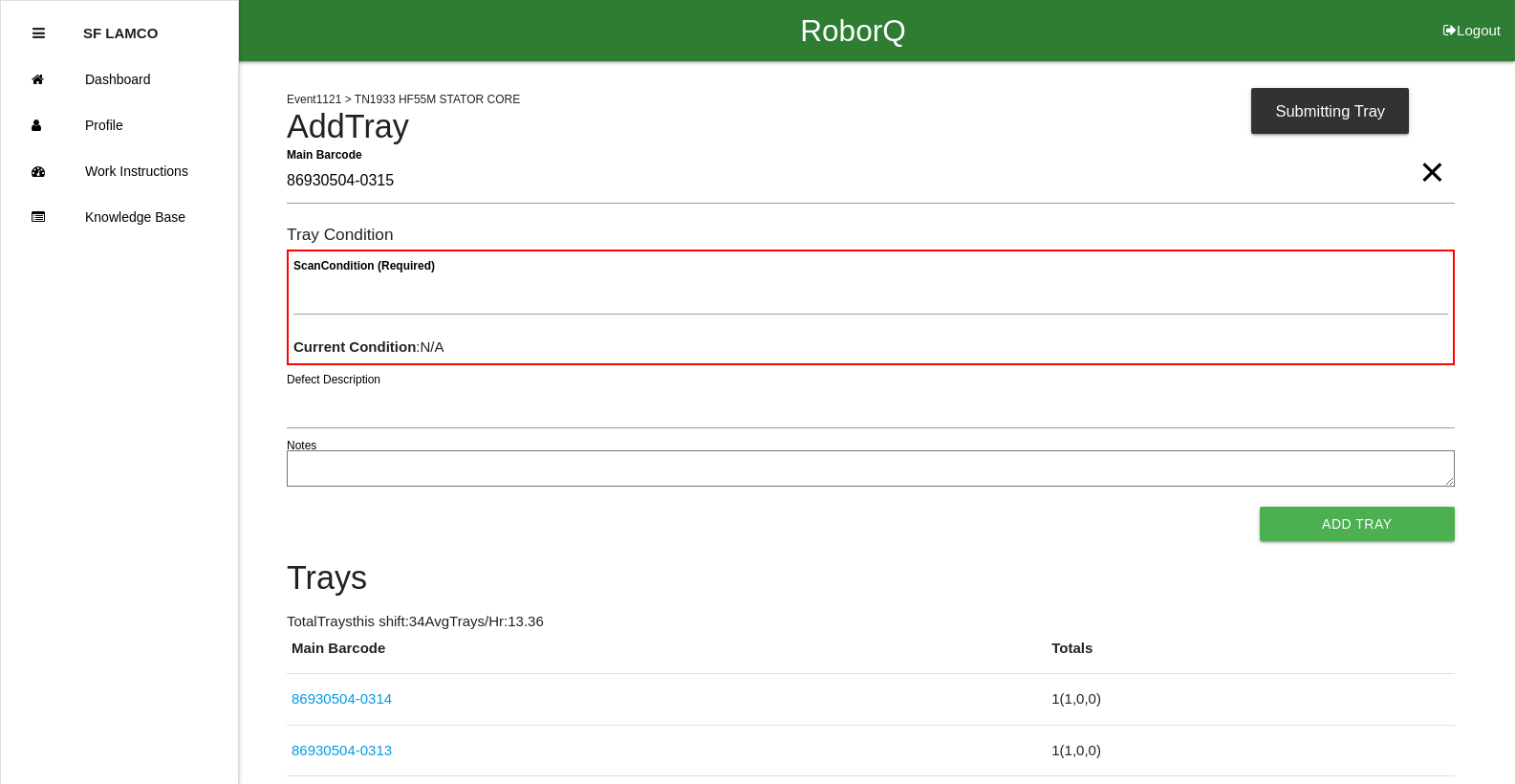
type Barcode "86930504-0315"
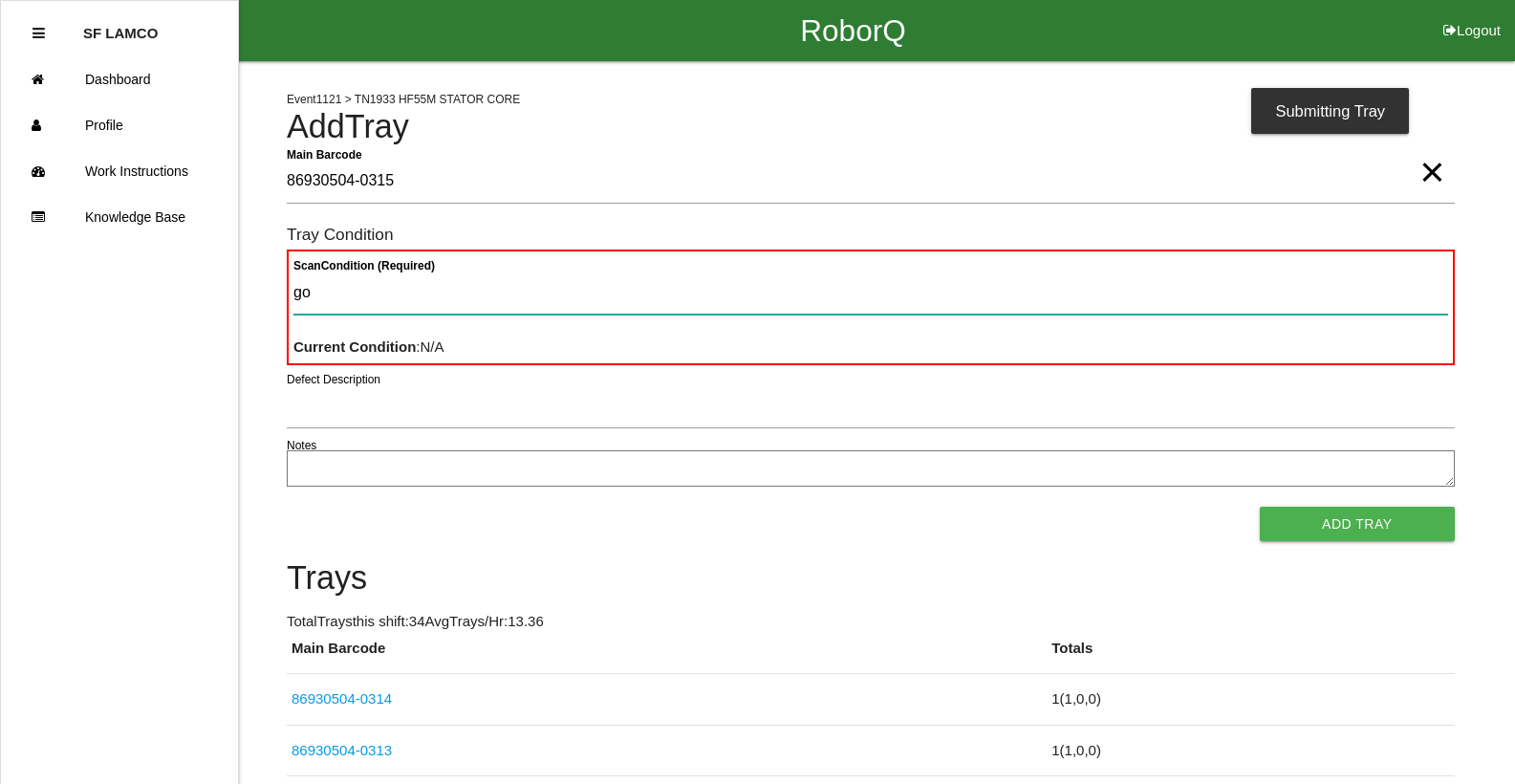
type Condition "goo"
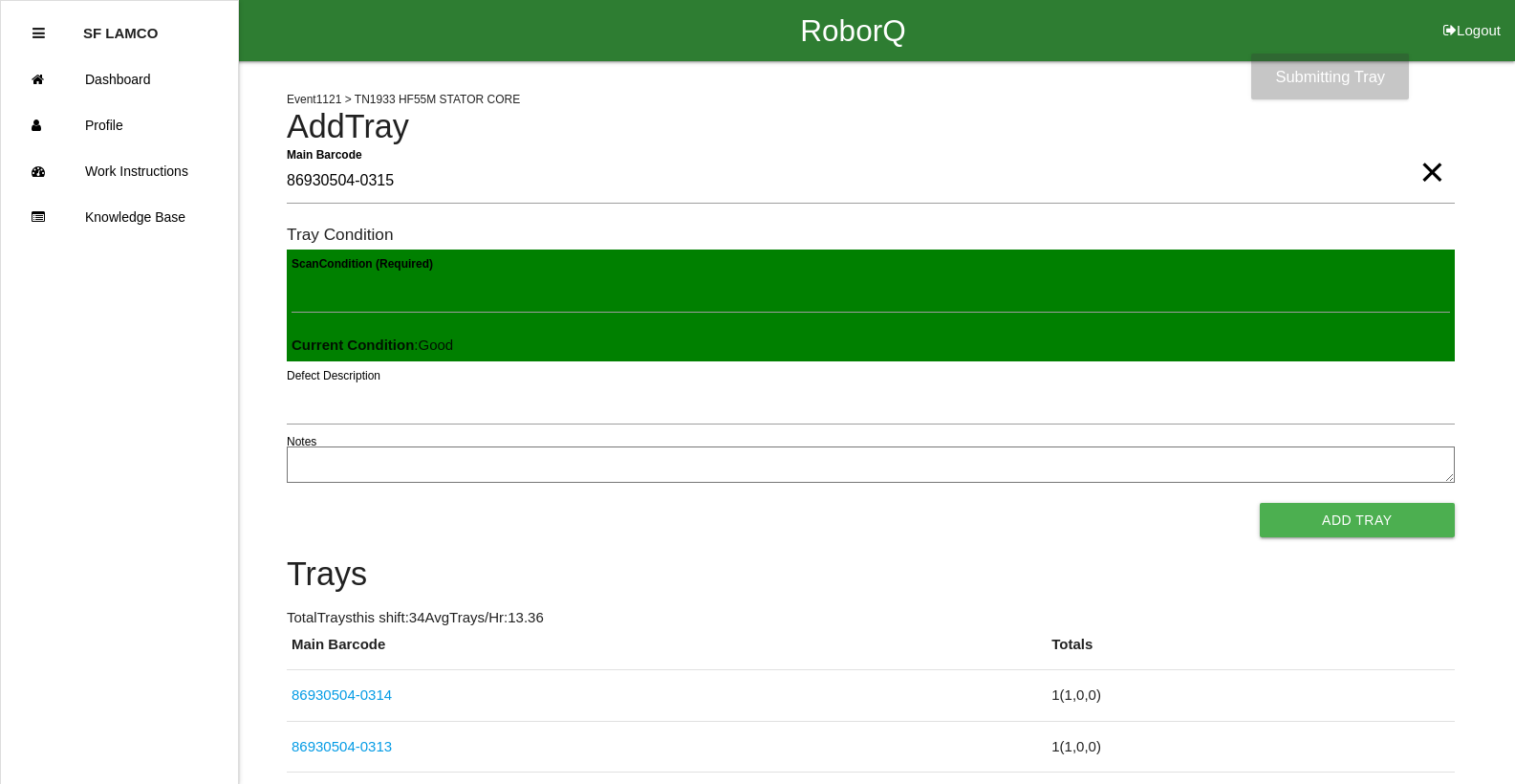
click at [1260, 503] on button "Add Tray" at bounding box center [1357, 520] width 195 height 34
